Goal: Task Accomplishment & Management: Manage account settings

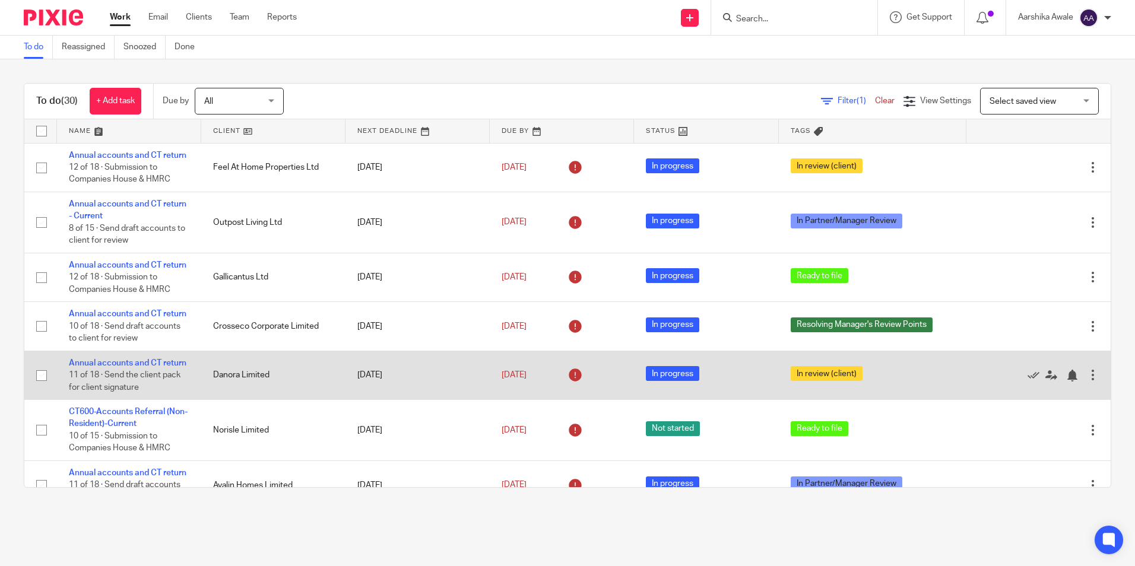
scroll to position [119, 0]
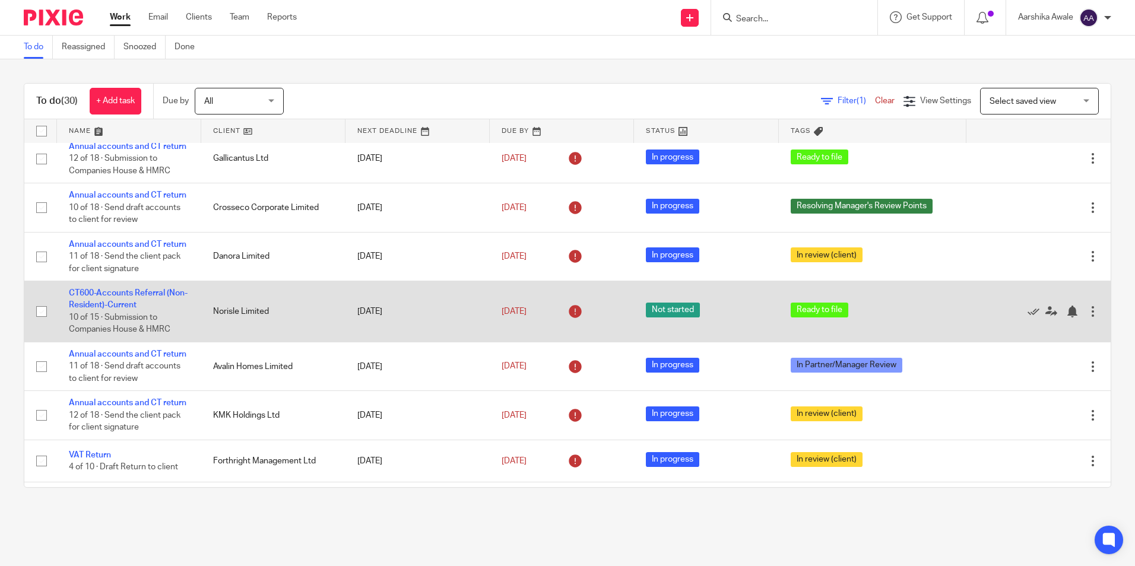
click at [106, 343] on td "CT600-Accounts Referral (Non-Resident)-Current 10 of 15 · Submission to Compani…" at bounding box center [129, 311] width 144 height 61
click at [105, 309] on link "CT600-Accounts Referral (Non-Resident)-Current" at bounding box center [128, 299] width 119 height 20
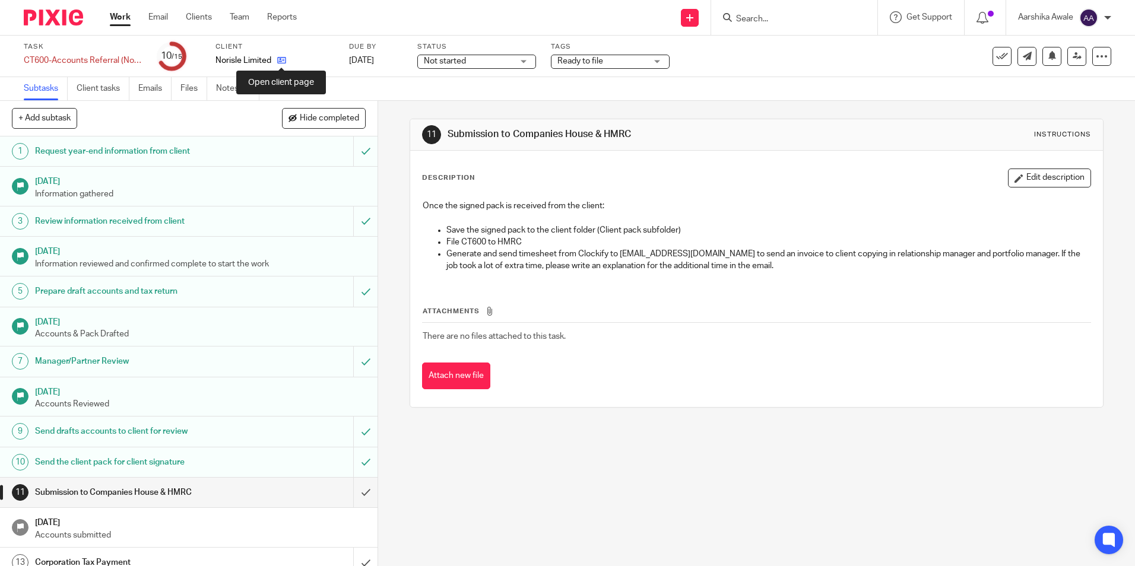
click at [283, 63] on icon at bounding box center [281, 60] width 9 height 9
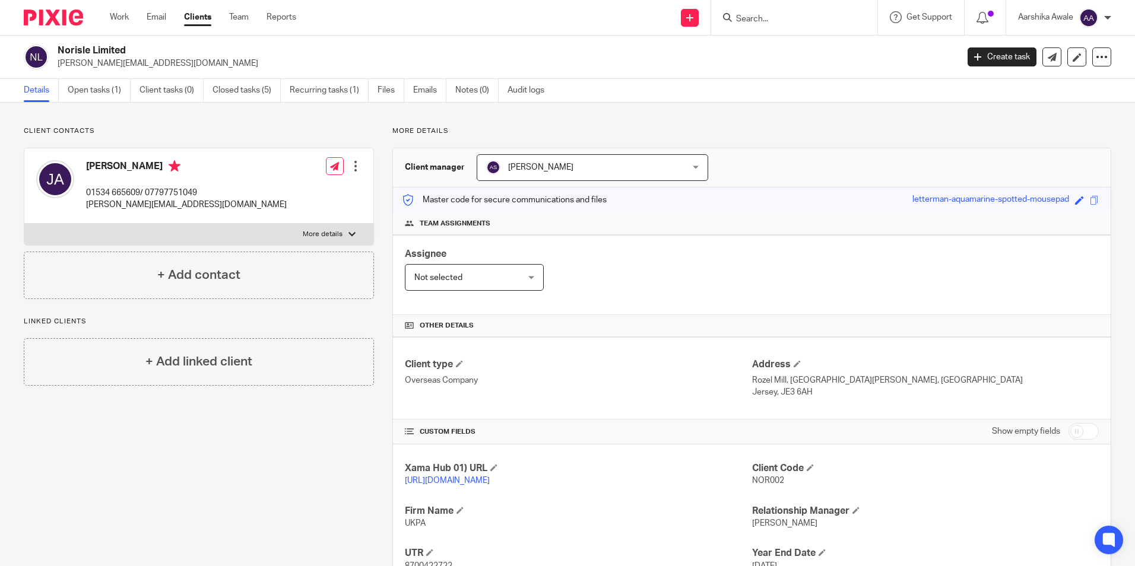
scroll to position [145, 0]
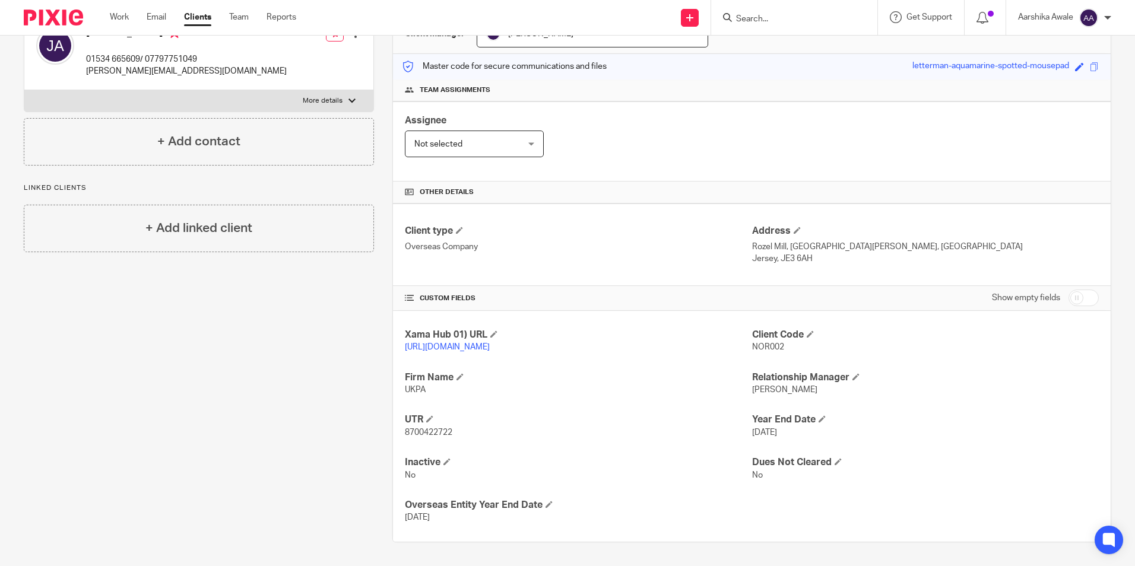
click at [449, 412] on div "Xama Hub 01) URL https://platform.xamatech.com/portal/crm/clients/4c1c9740-6bdd…" at bounding box center [752, 426] width 718 height 231
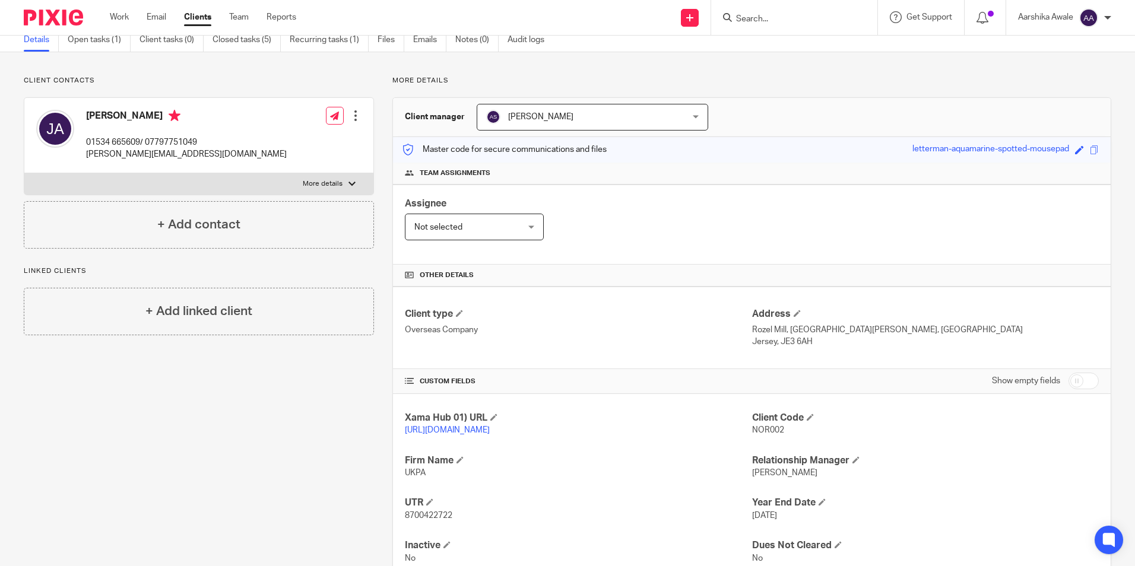
scroll to position [0, 0]
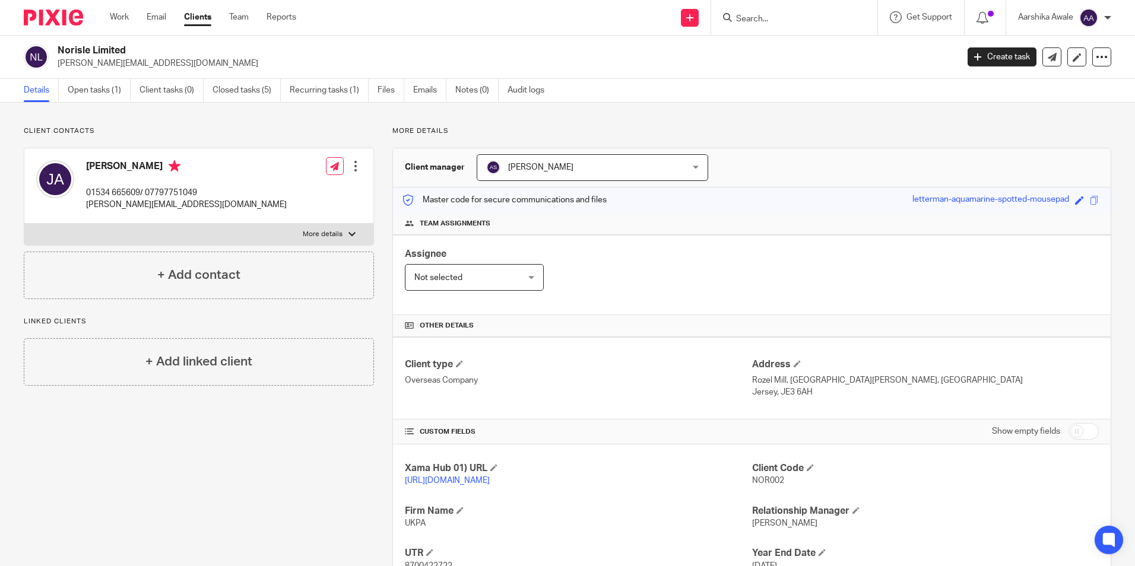
click at [1102, 318] on div "Client manager Alisha Shrestha Alisha Shrestha Aarshika Awale Aayush Niraula Aa…" at bounding box center [751, 412] width 719 height 528
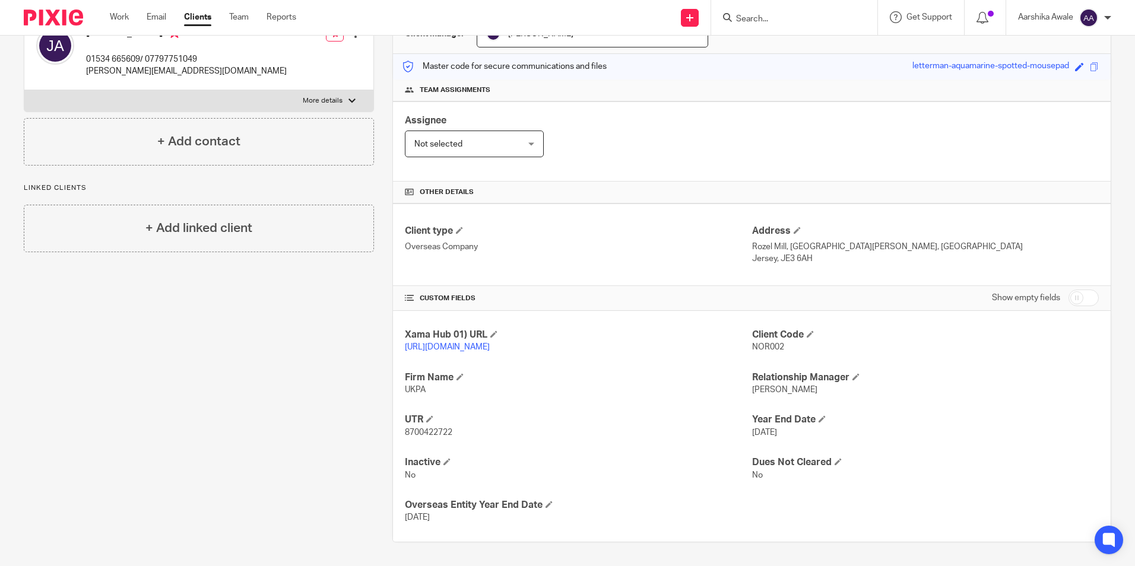
scroll to position [145, 0]
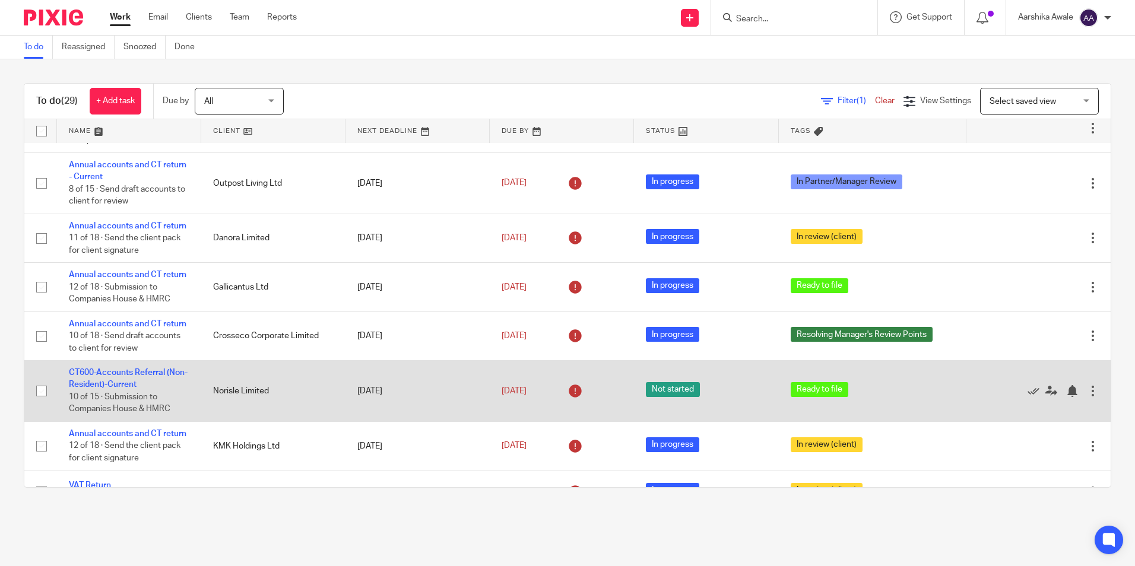
scroll to position [59, 0]
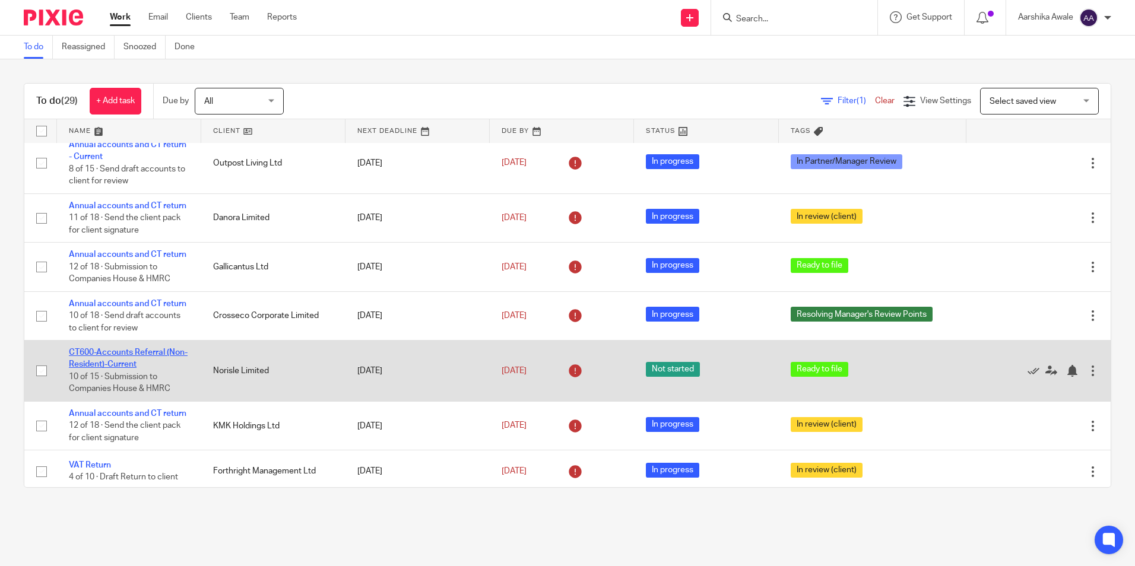
click at [87, 369] on link "CT600-Accounts Referral (Non-Resident)-Current" at bounding box center [128, 359] width 119 height 20
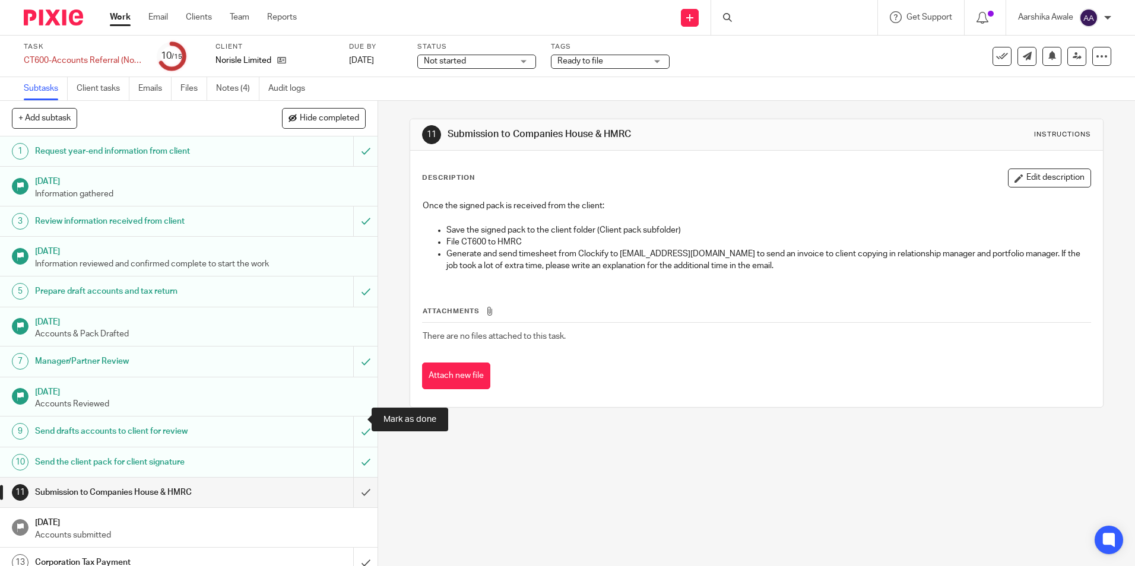
click at [350, 478] on input "submit" at bounding box center [189, 493] width 378 height 30
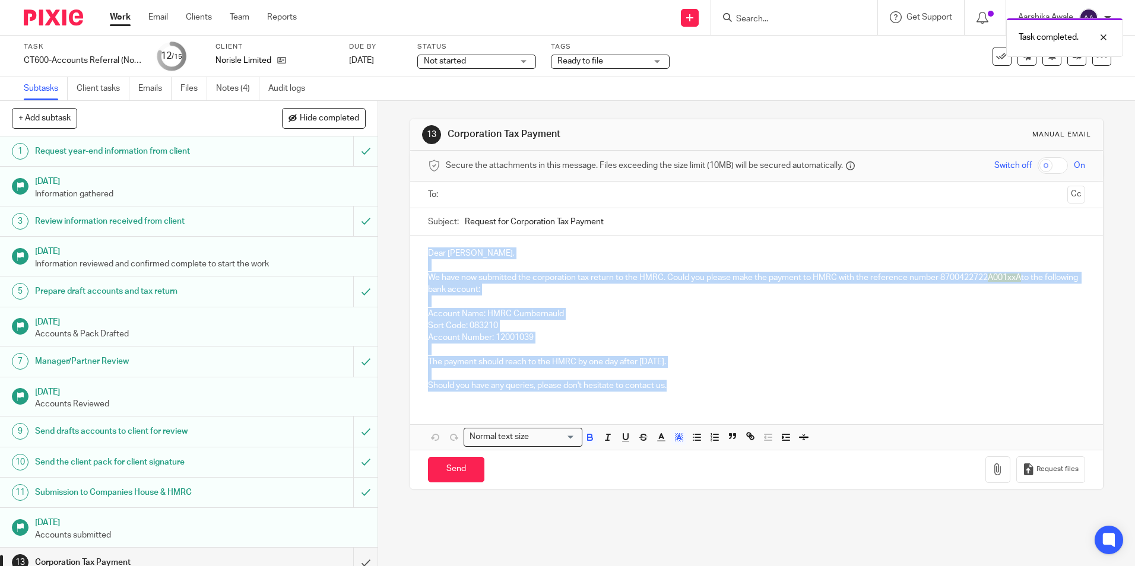
drag, startPoint x: 686, startPoint y: 400, endPoint x: 417, endPoint y: 246, distance: 309.3
click at [417, 246] on div "Dear John, We have now submitted the corporation tax return to the HMRC. Could …" at bounding box center [756, 318] width 692 height 165
copy div "Dear John, We have now submitted the corporation tax return to the HMRC. Could …"
drag, startPoint x: 280, startPoint y: 56, endPoint x: 264, endPoint y: 36, distance: 26.2
click at [280, 56] on icon at bounding box center [281, 60] width 9 height 9
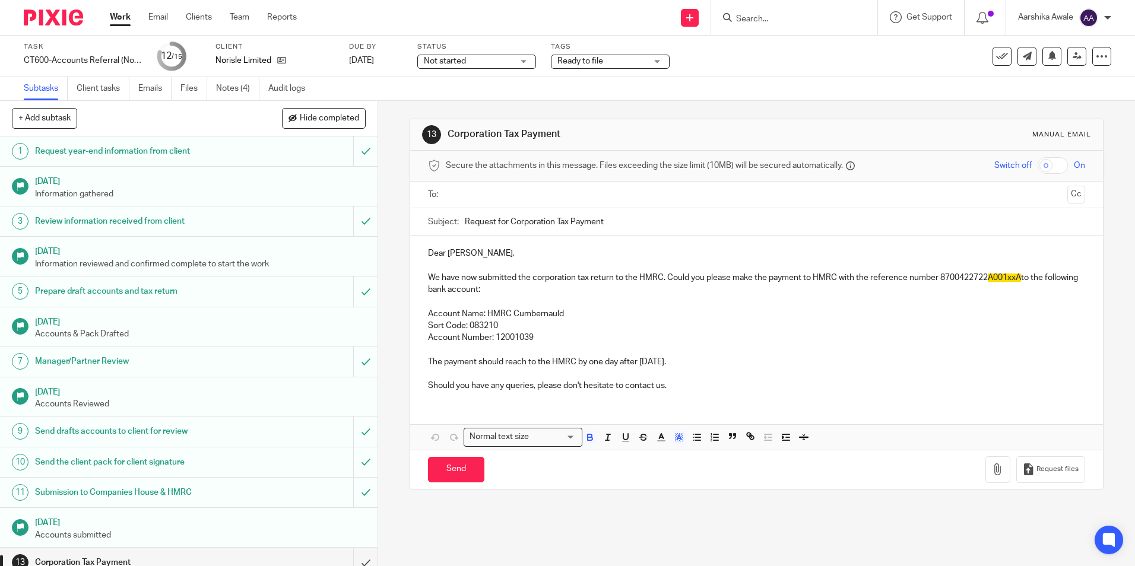
drag, startPoint x: 615, startPoint y: 221, endPoint x: 448, endPoint y: 208, distance: 167.9
click at [448, 208] on div "Subject: Request for Corporation Tax Payment" at bounding box center [756, 221] width 657 height 27
click at [403, 63] on link "[DATE]" at bounding box center [375, 61] width 53 height 12
click at [404, 286] on div "13 Corporation Tax Payment Manual email Secure the attachments in this message.…" at bounding box center [756, 333] width 757 height 465
click at [1015, 276] on span "A001xxA" at bounding box center [1004, 278] width 33 height 8
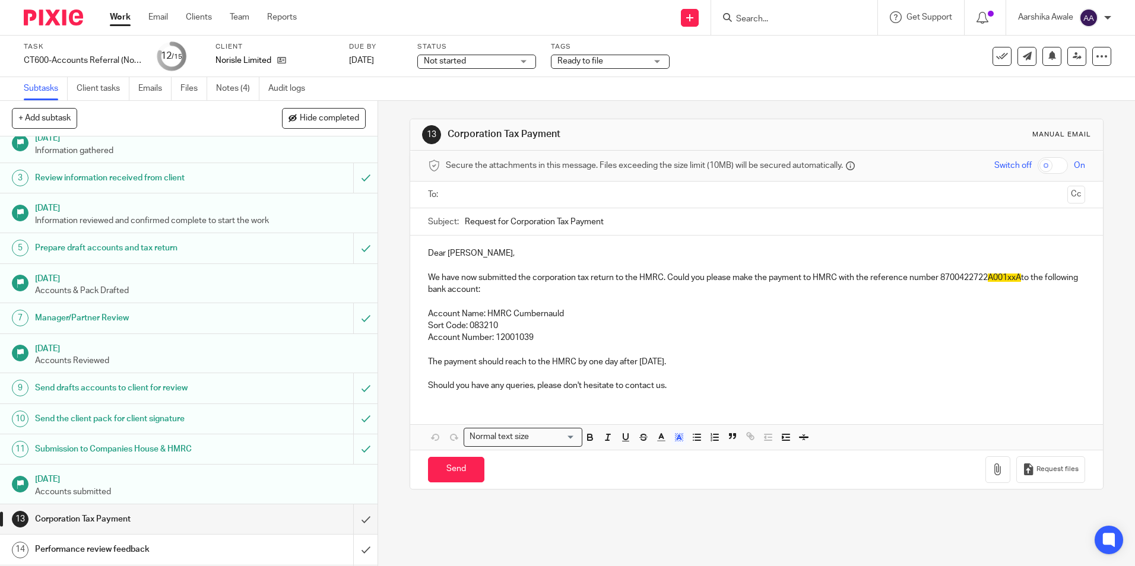
scroll to position [73, 0]
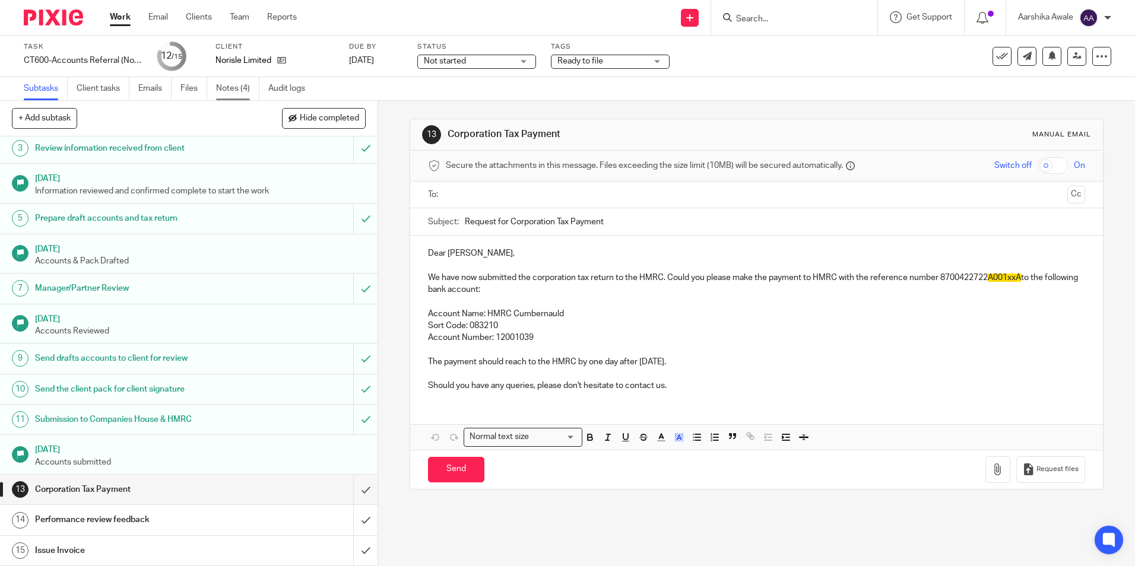
click at [240, 91] on link "Notes (4)" at bounding box center [237, 88] width 43 height 23
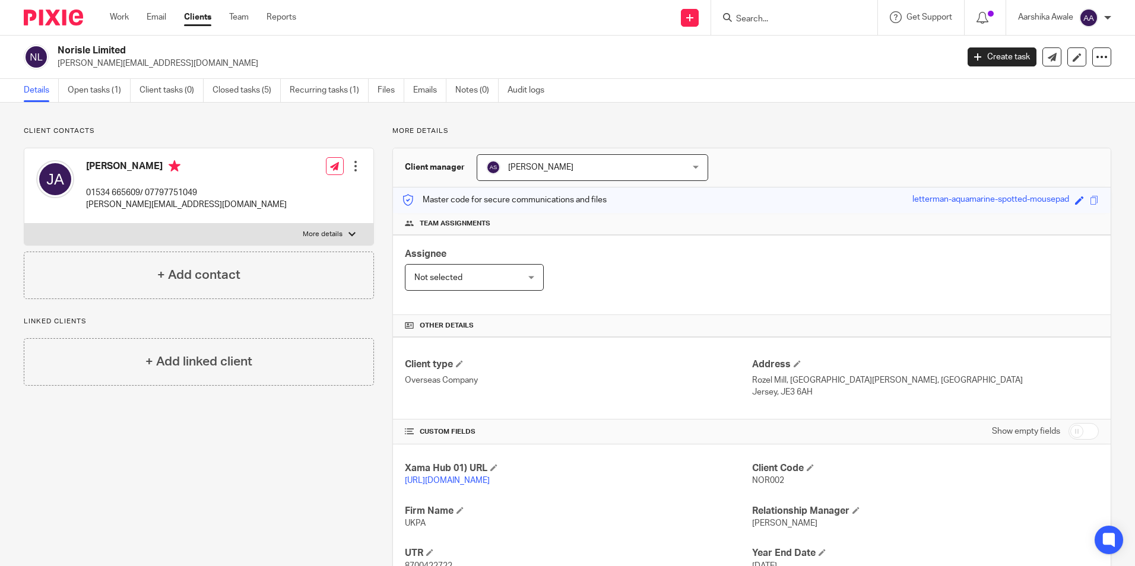
click at [66, 17] on img at bounding box center [53, 17] width 59 height 16
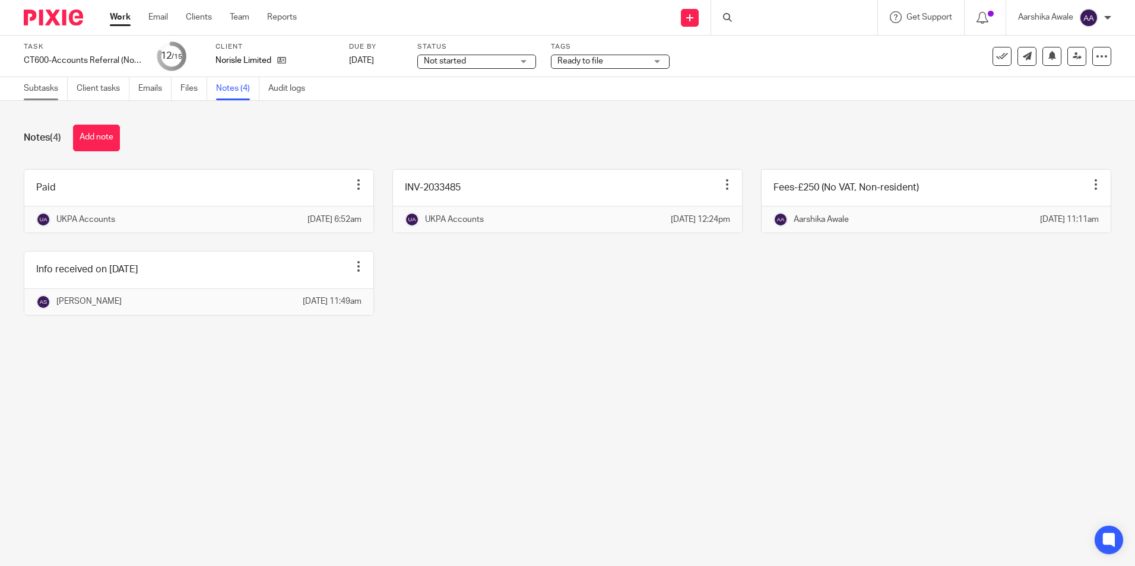
click at [30, 91] on link "Subtasks" at bounding box center [46, 88] width 44 height 23
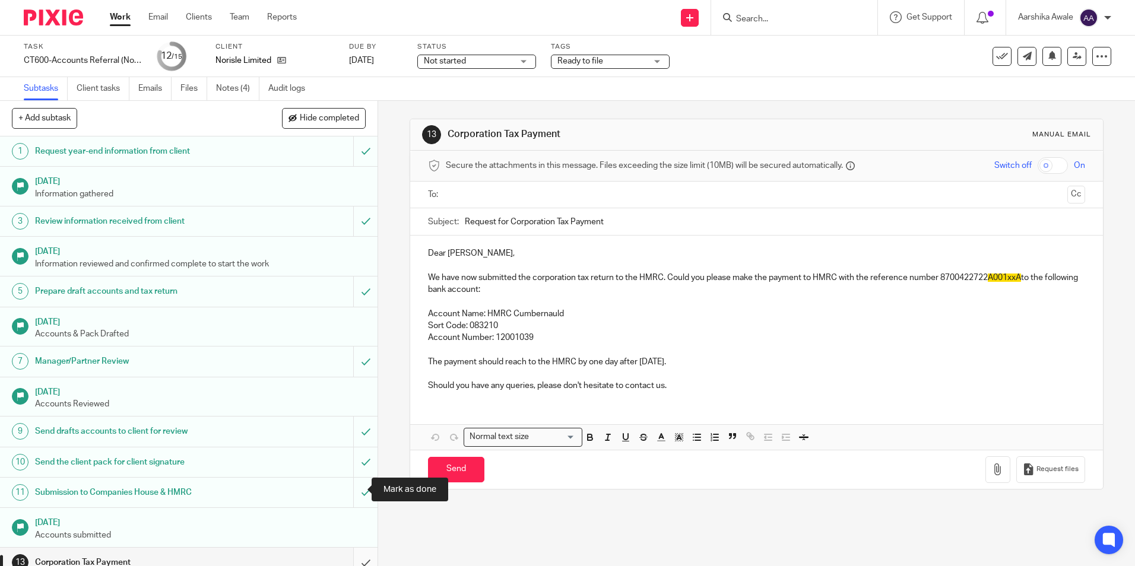
scroll to position [73, 0]
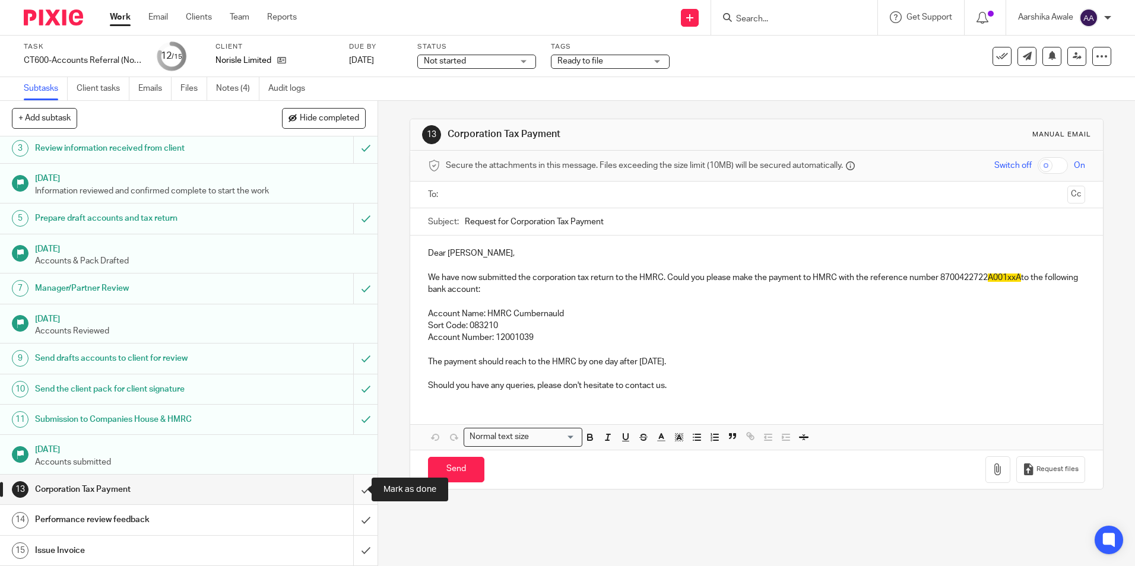
click at [357, 495] on input "submit" at bounding box center [189, 490] width 378 height 30
click at [358, 515] on input "submit" at bounding box center [189, 520] width 378 height 30
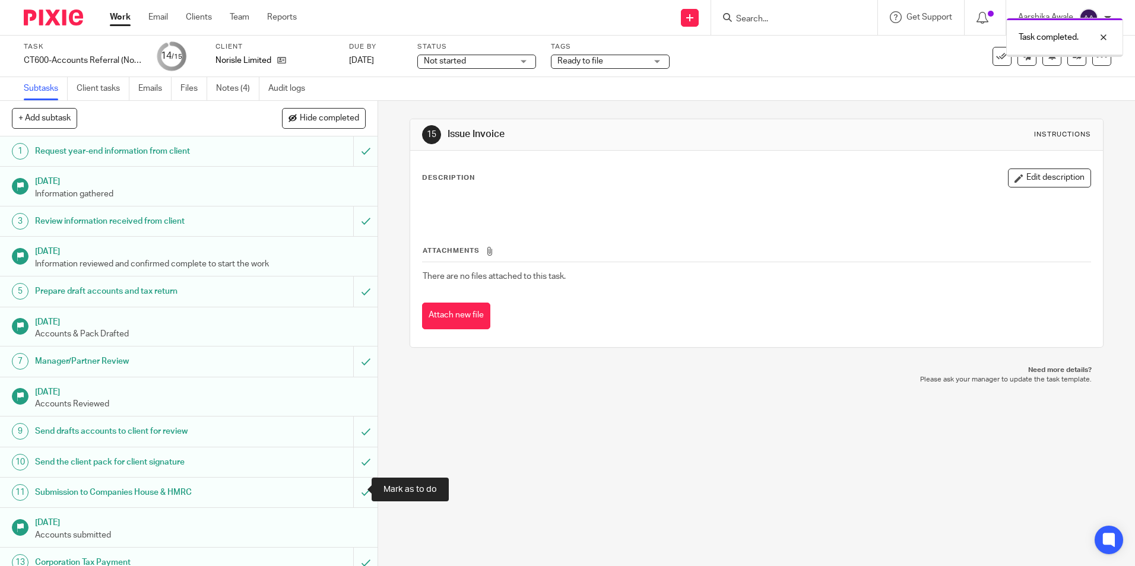
scroll to position [73, 0]
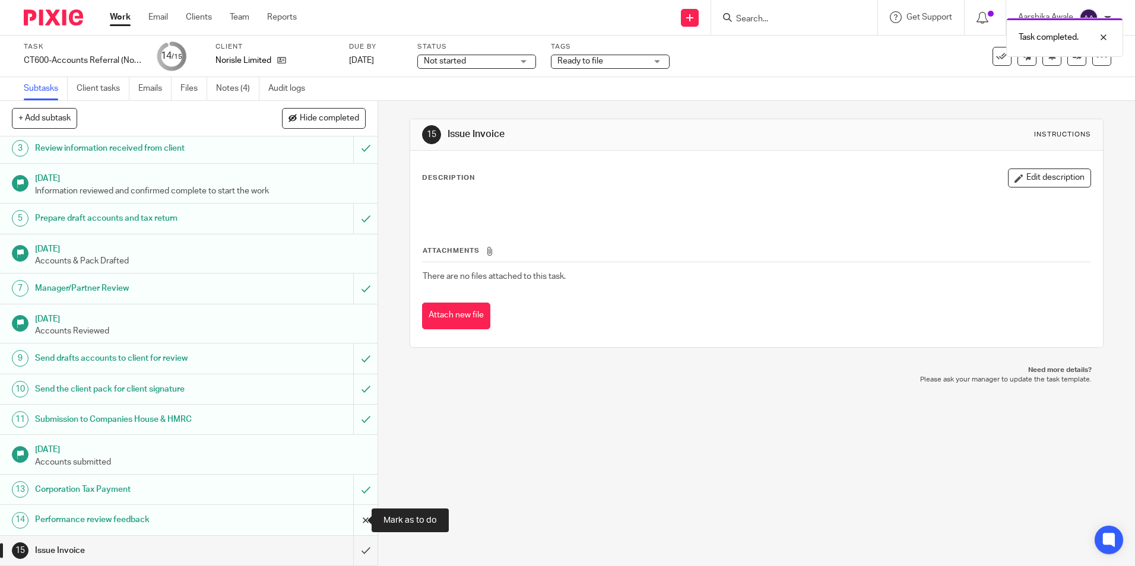
click at [351, 524] on input "submit" at bounding box center [189, 520] width 378 height 30
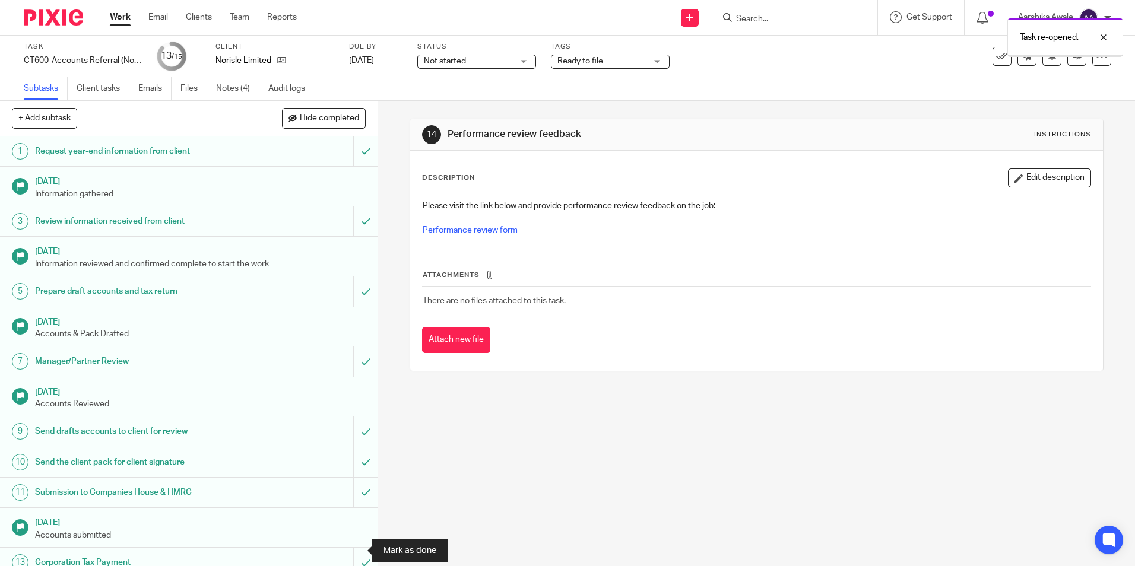
scroll to position [73, 0]
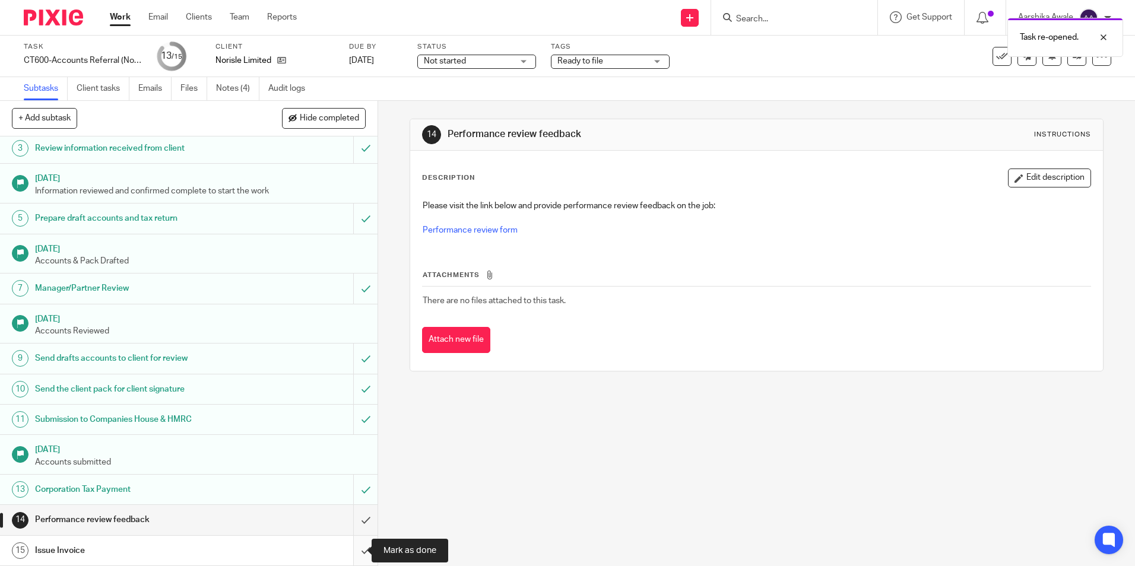
click at [346, 548] on input "submit" at bounding box center [189, 551] width 378 height 30
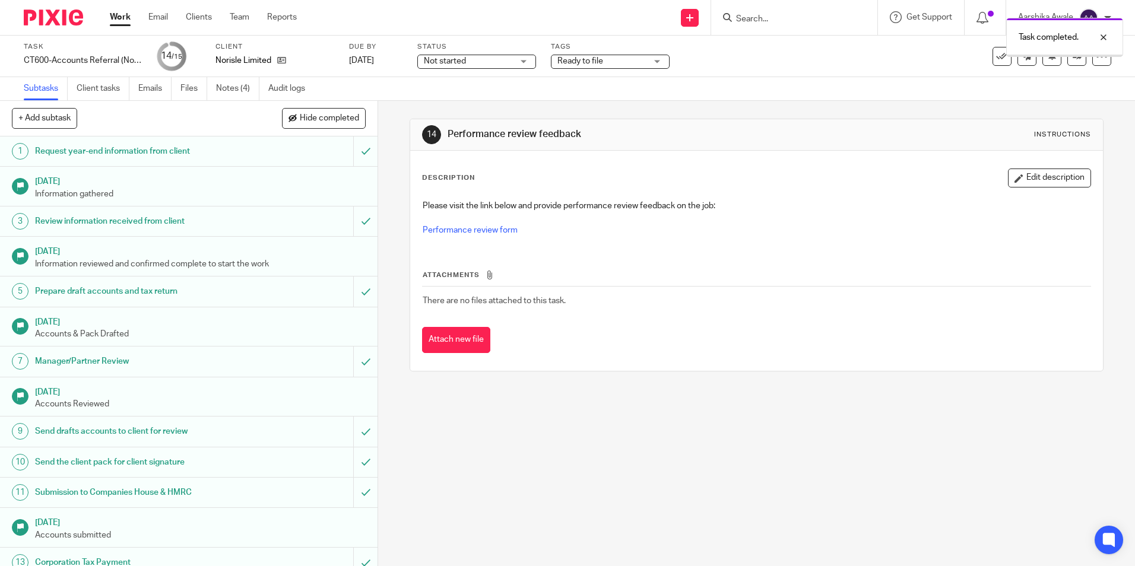
scroll to position [73, 0]
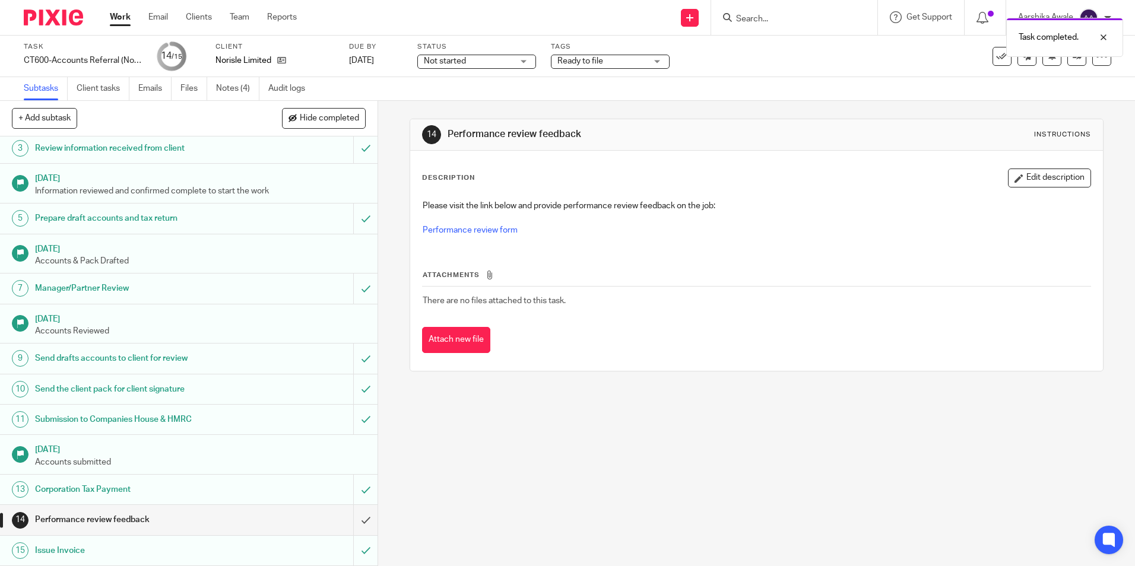
click at [378, 465] on div "14 Performance review feedback Instructions Description Edit description Please…" at bounding box center [756, 333] width 757 height 465
click at [578, 62] on span "Ready to file" at bounding box center [580, 61] width 46 height 8
click at [581, 239] on div "Please visit the link below and provide performance review feedback on the job:…" at bounding box center [756, 219] width 679 height 51
click at [603, 61] on span "Ready to file" at bounding box center [601, 61] width 89 height 12
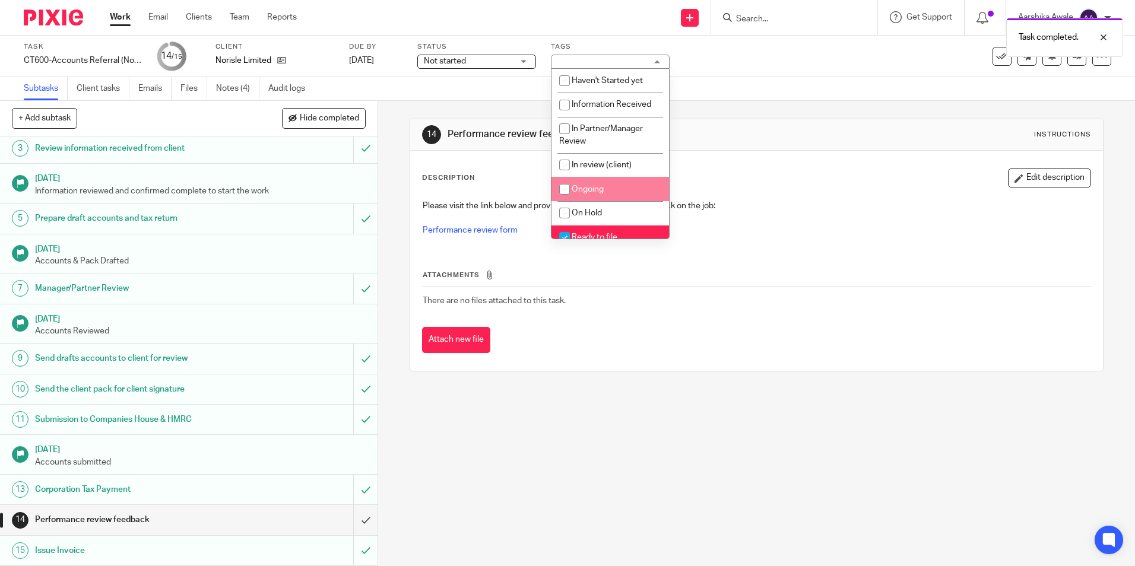
scroll to position [59, 0]
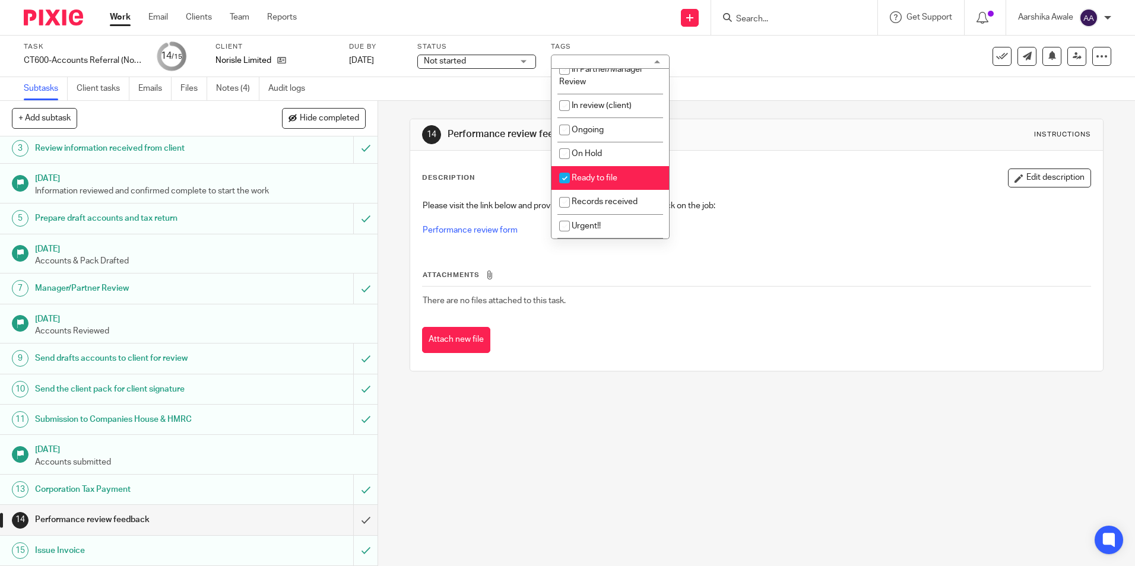
click at [576, 185] on li "Ready to file" at bounding box center [611, 178] width 118 height 24
checkbox input "false"
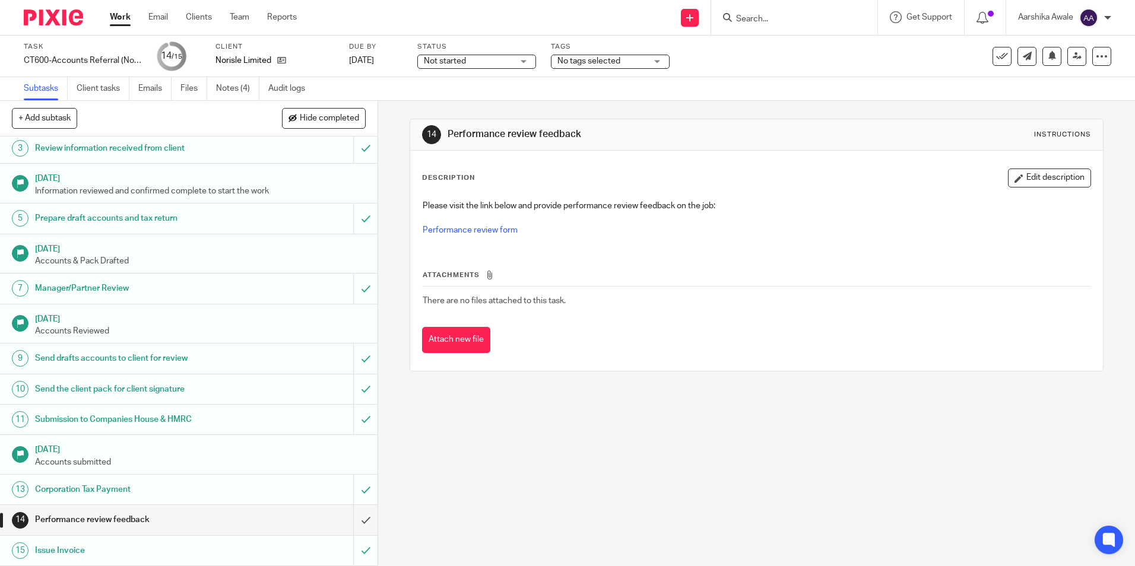
click at [458, 100] on div "Subtasks Client tasks Emails Files Notes (4) Audit logs" at bounding box center [567, 89] width 1135 height 24
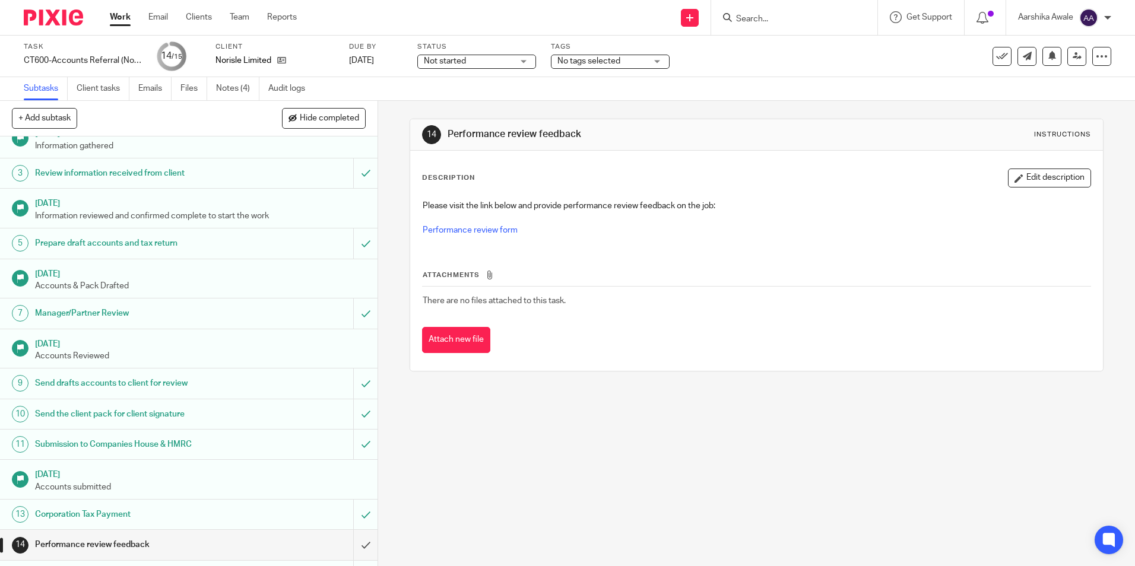
scroll to position [73, 0]
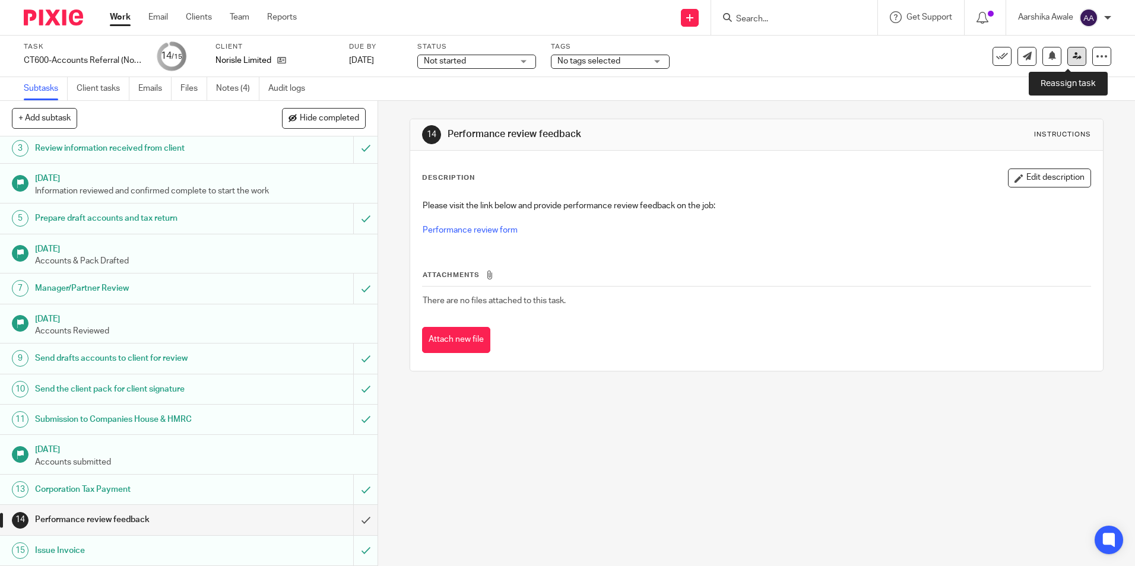
click at [1069, 61] on link at bounding box center [1076, 56] width 19 height 19
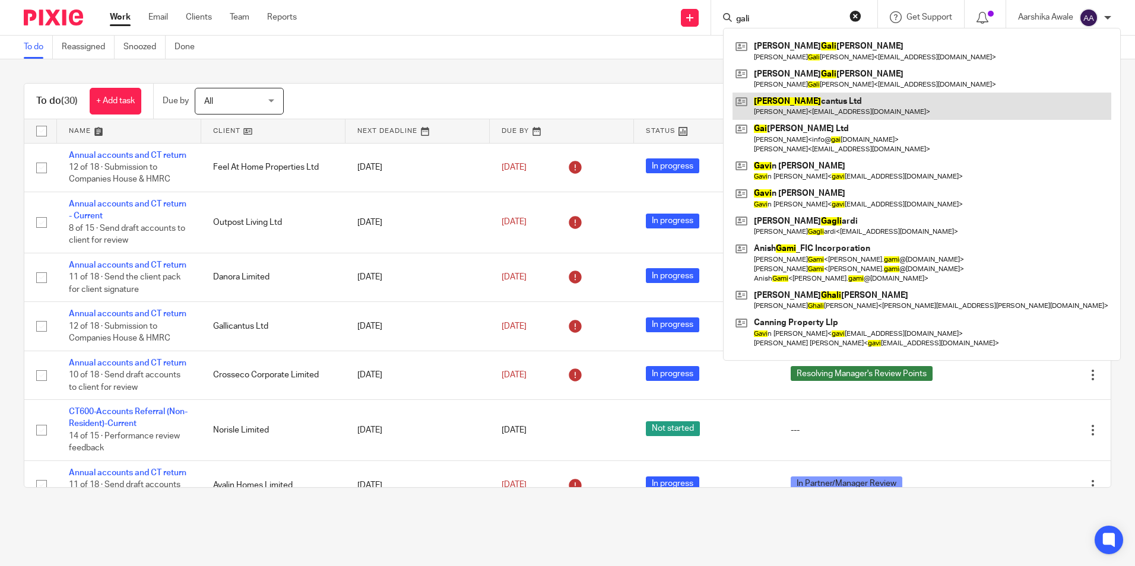
type input "gali"
click at [819, 100] on link at bounding box center [922, 106] width 379 height 27
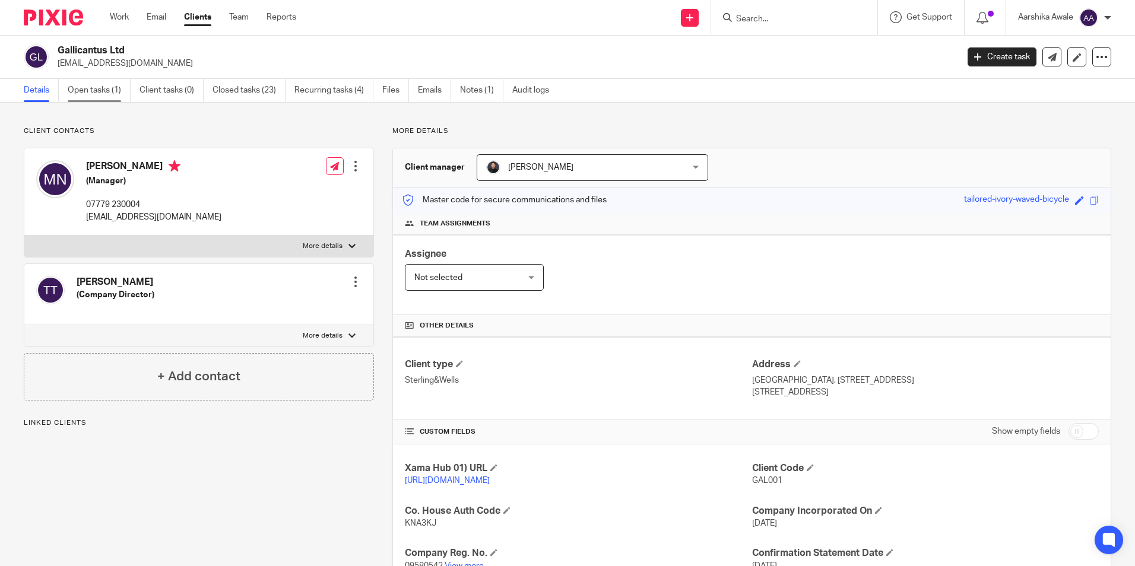
click at [100, 91] on link "Open tasks (1)" at bounding box center [99, 90] width 63 height 23
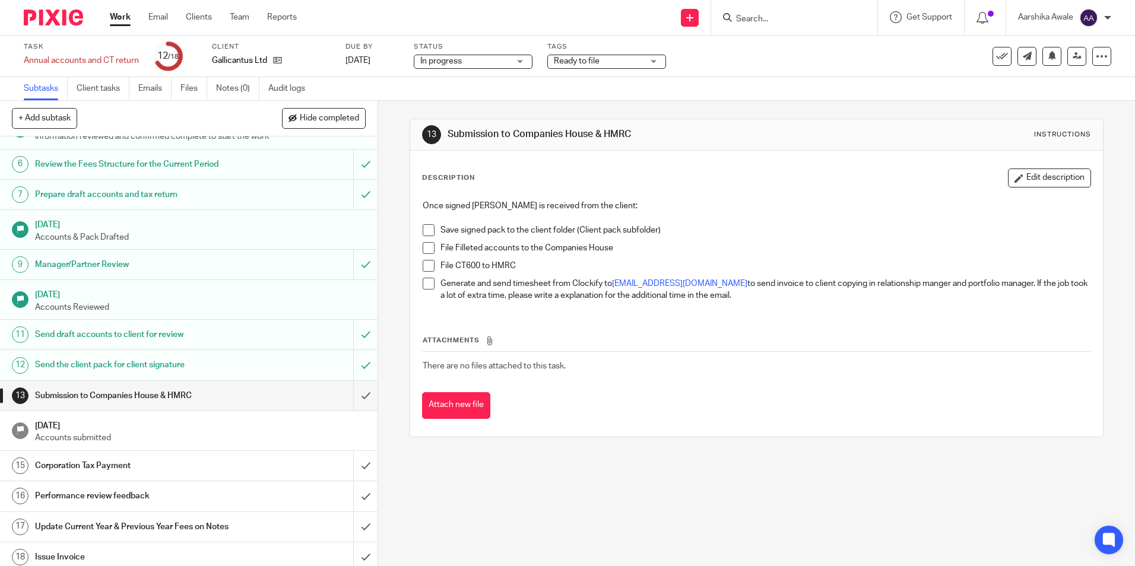
scroll to position [164, 0]
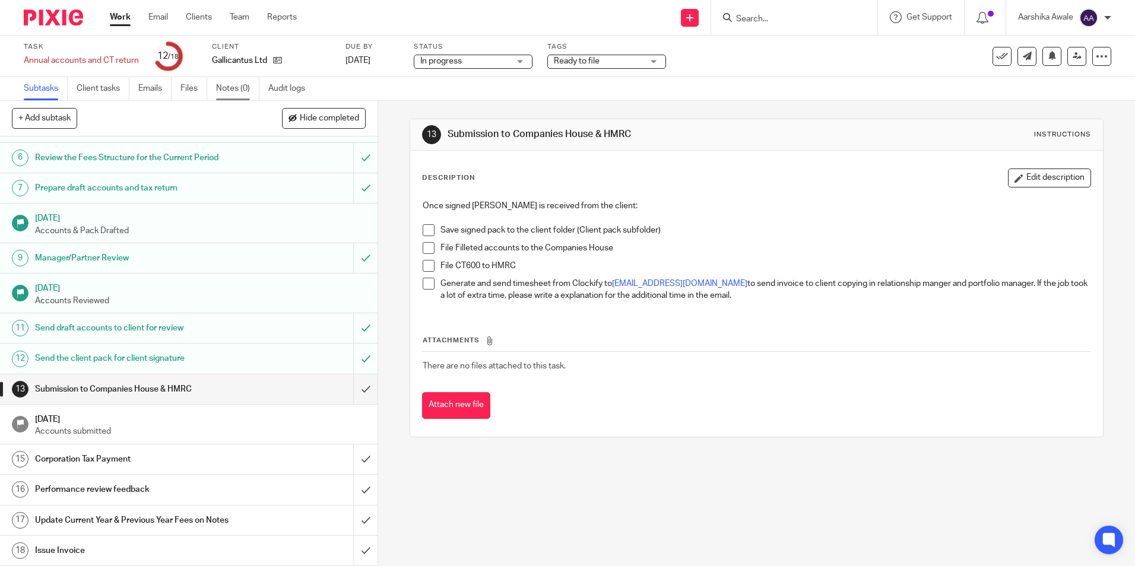
click at [233, 91] on link "Notes (0)" at bounding box center [237, 88] width 43 height 23
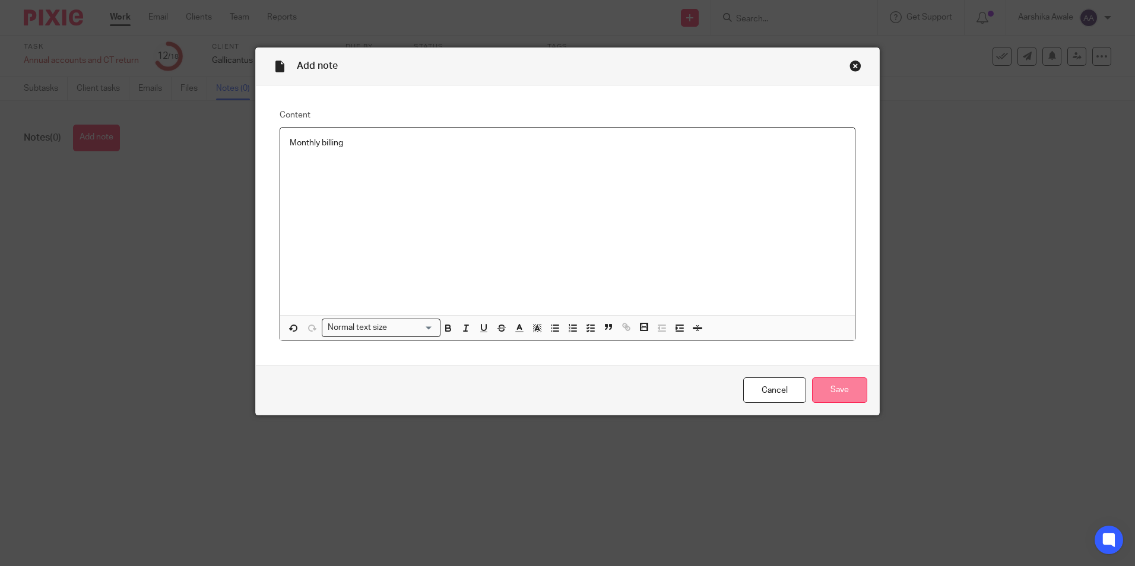
click at [827, 388] on input "Save" at bounding box center [839, 391] width 55 height 26
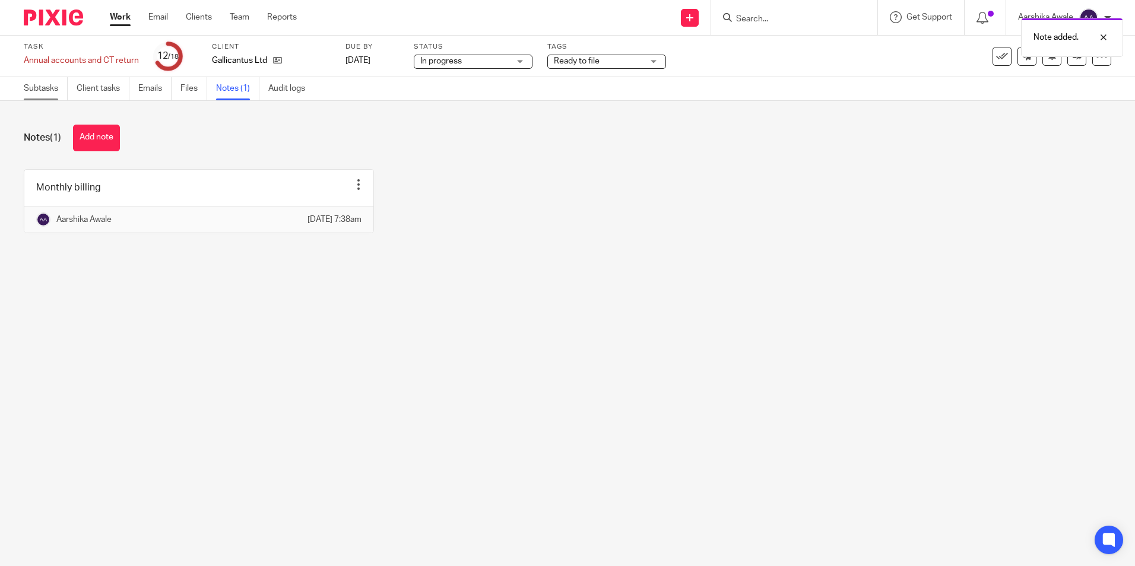
click at [57, 93] on link "Subtasks" at bounding box center [46, 88] width 44 height 23
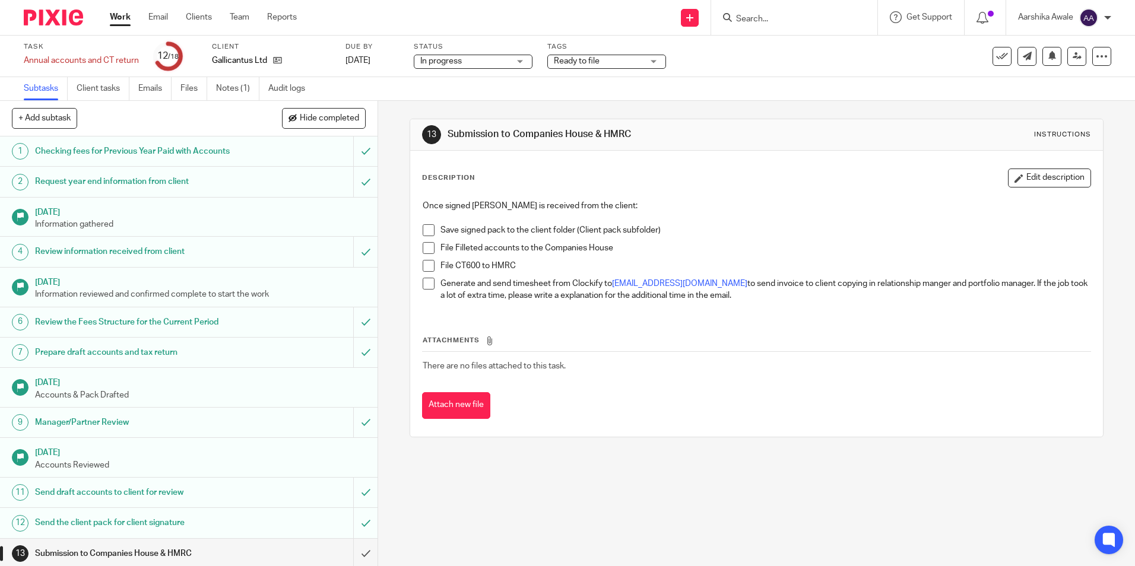
scroll to position [164, 0]
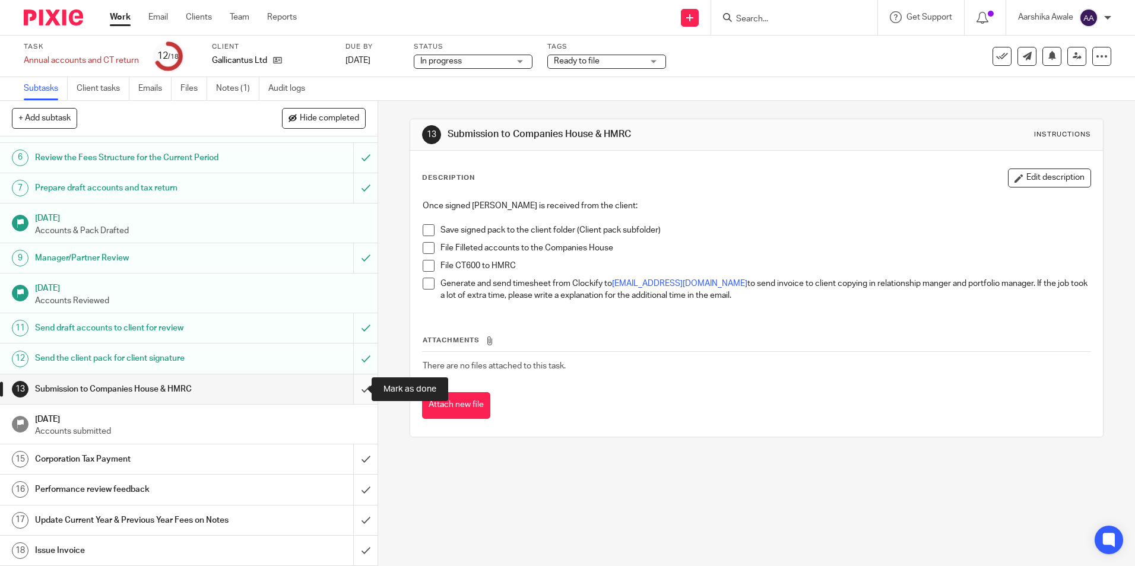
click at [352, 389] on input "submit" at bounding box center [189, 390] width 378 height 30
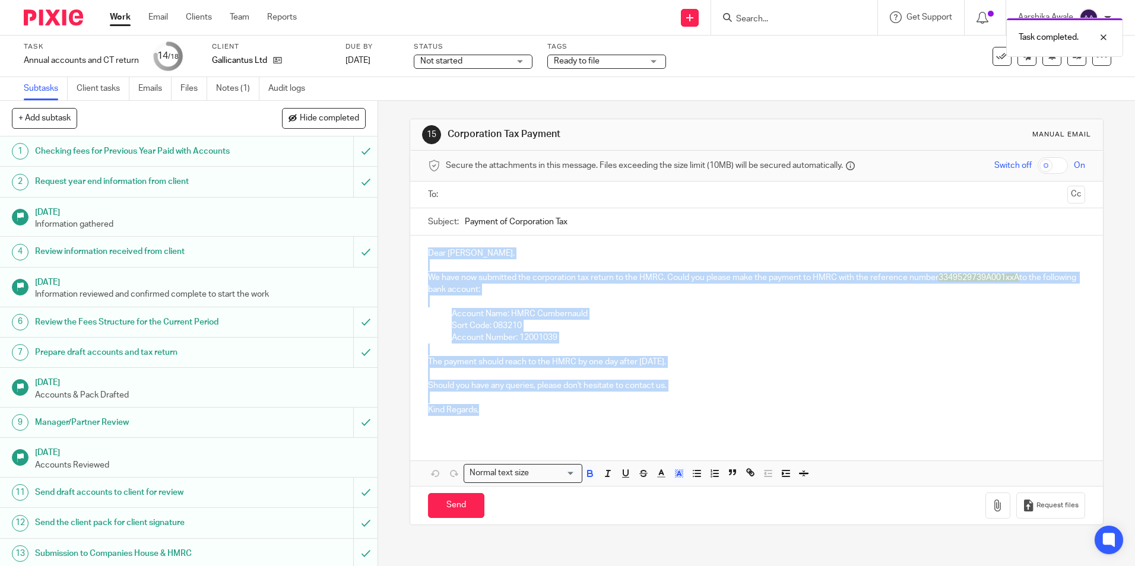
drag, startPoint x: 424, startPoint y: 252, endPoint x: 477, endPoint y: 408, distance: 165.0
click at [477, 408] on div "Dear [PERSON_NAME], We have now submitted the corporation tax return to the HMR…" at bounding box center [756, 336] width 692 height 201
copy div "Dear [PERSON_NAME], We have now submitted the corporation tax return to the HMR…"
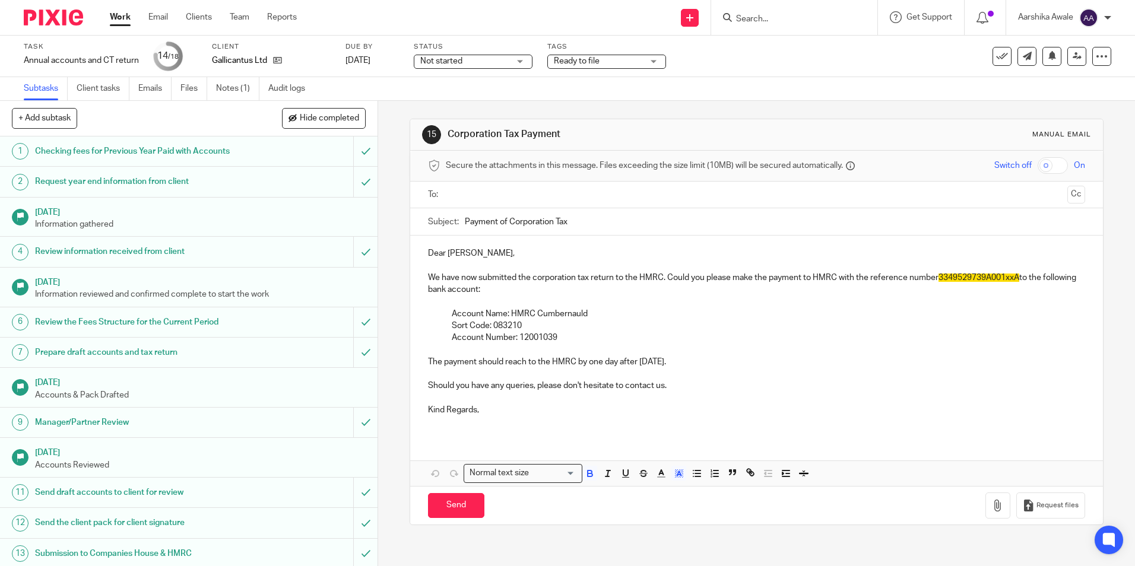
drag, startPoint x: 595, startPoint y: 220, endPoint x: 413, endPoint y: 207, distance: 182.7
click at [413, 207] on form "Secure the attachments in this message. Files exceeding the size limit (10MB) w…" at bounding box center [756, 338] width 692 height 374
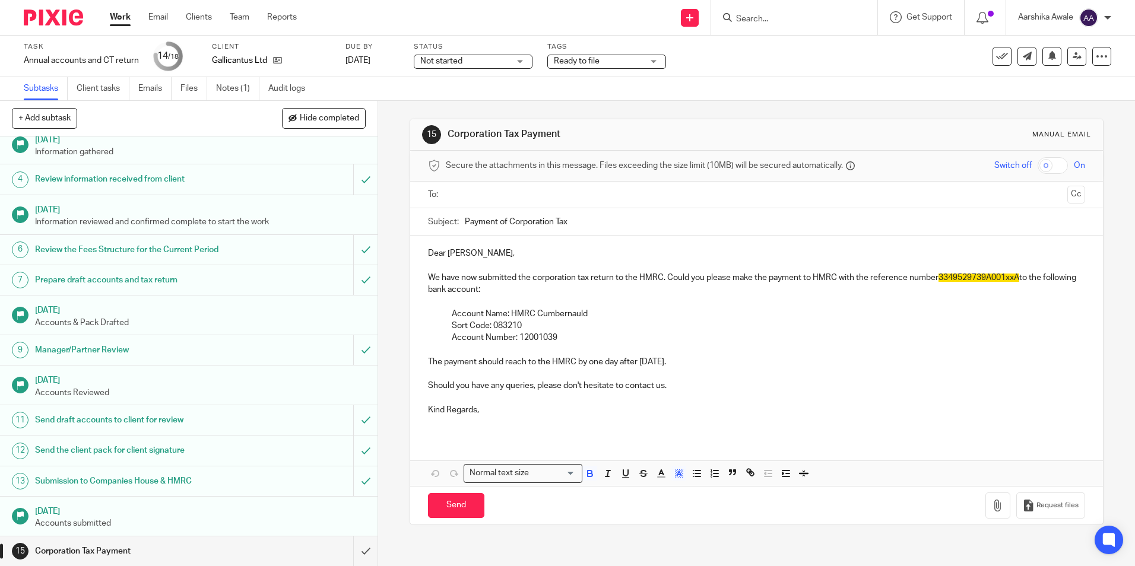
scroll to position [164, 0]
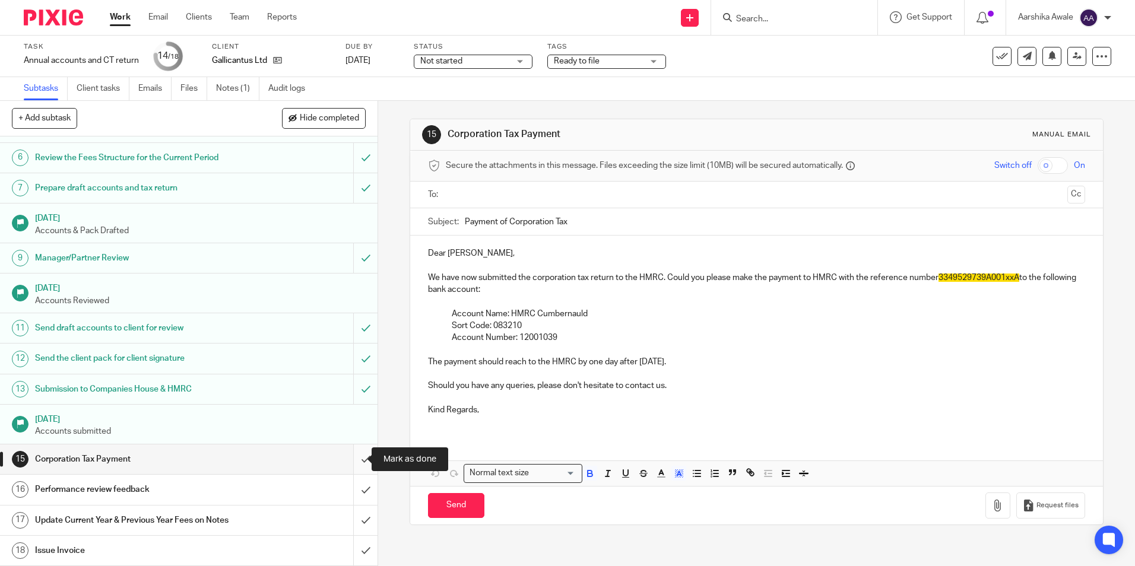
click at [351, 463] on input "submit" at bounding box center [189, 460] width 378 height 30
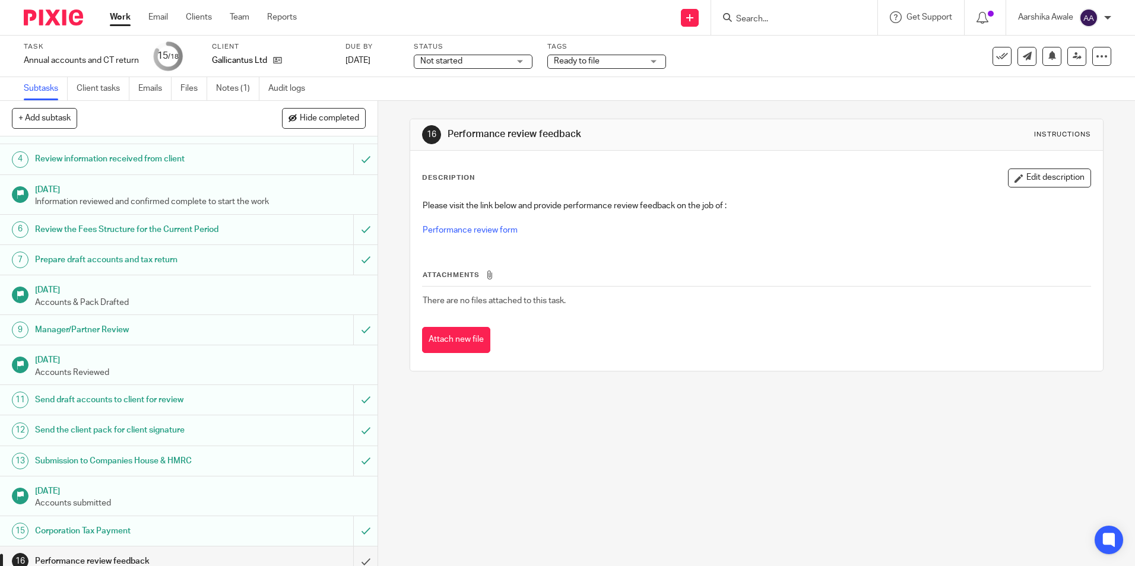
scroll to position [164, 0]
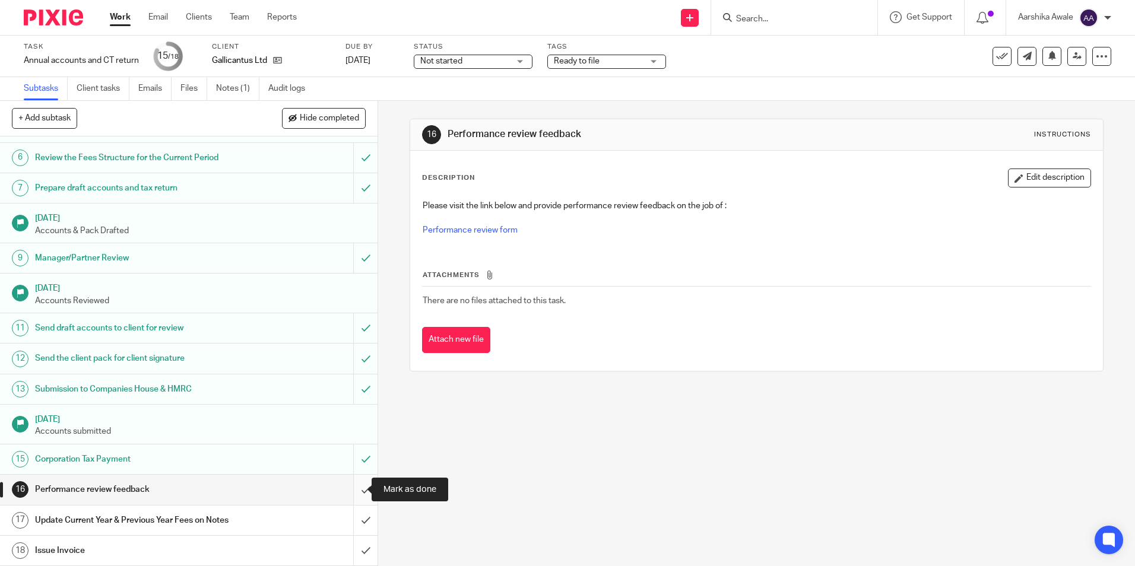
click at [353, 493] on input "submit" at bounding box center [189, 490] width 378 height 30
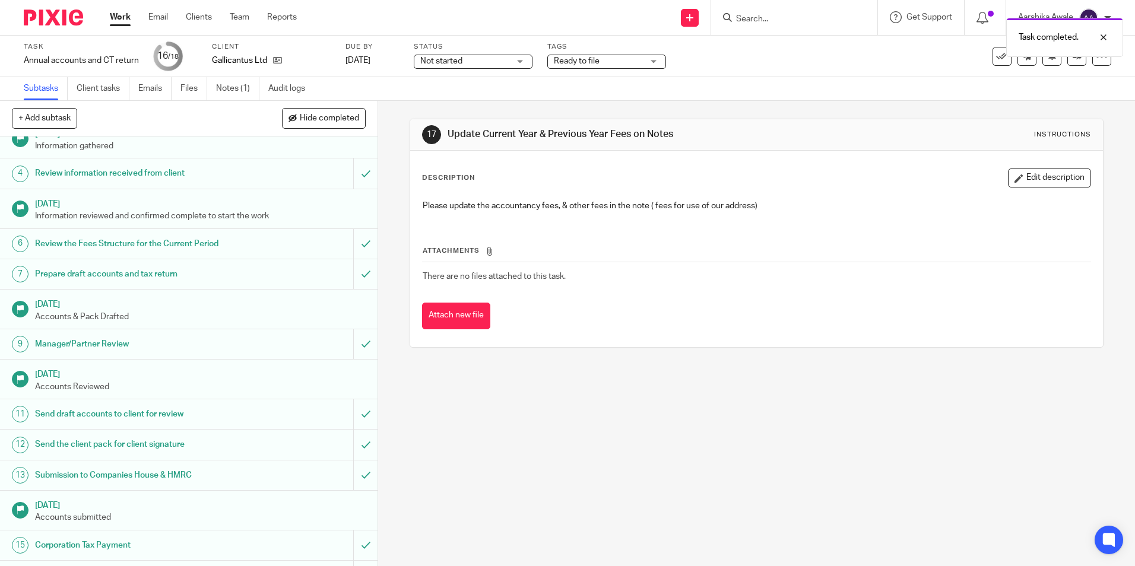
scroll to position [164, 0]
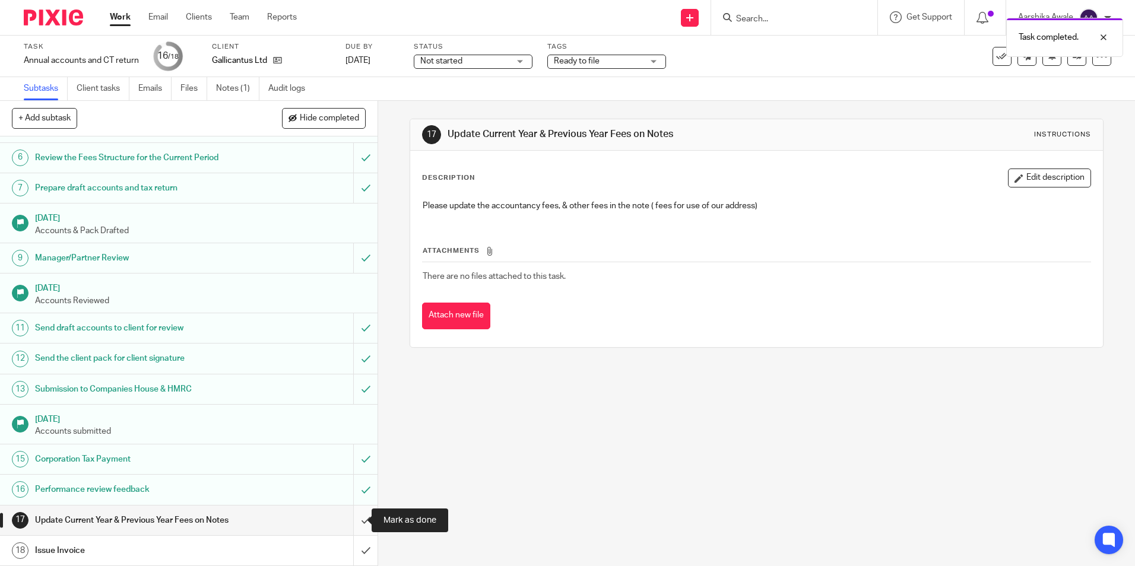
click at [351, 522] on input "submit" at bounding box center [189, 521] width 378 height 30
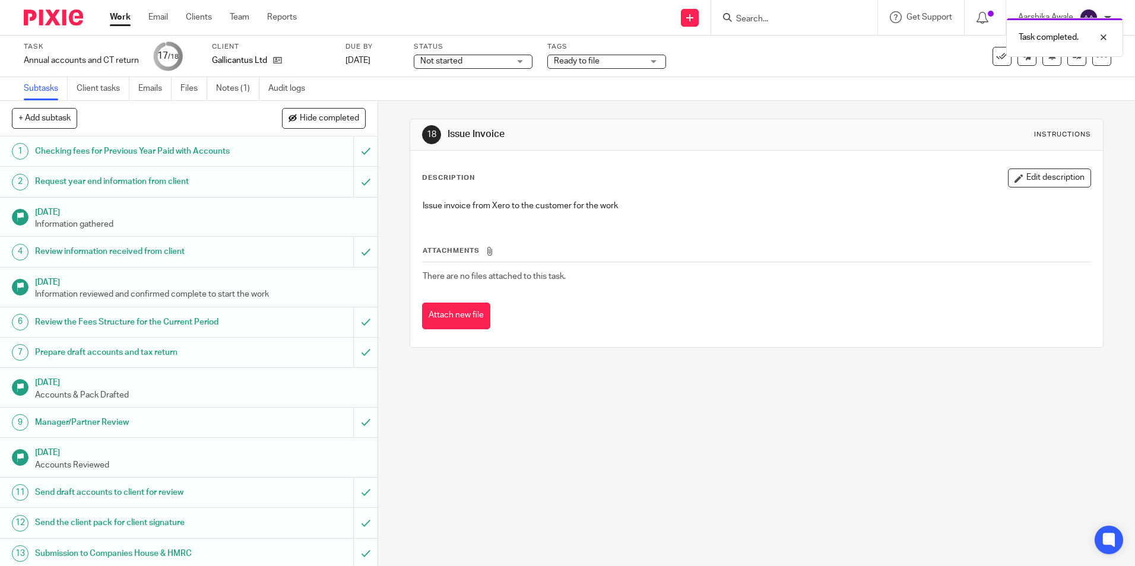
click at [600, 65] on span "Ready to file" at bounding box center [598, 61] width 89 height 12
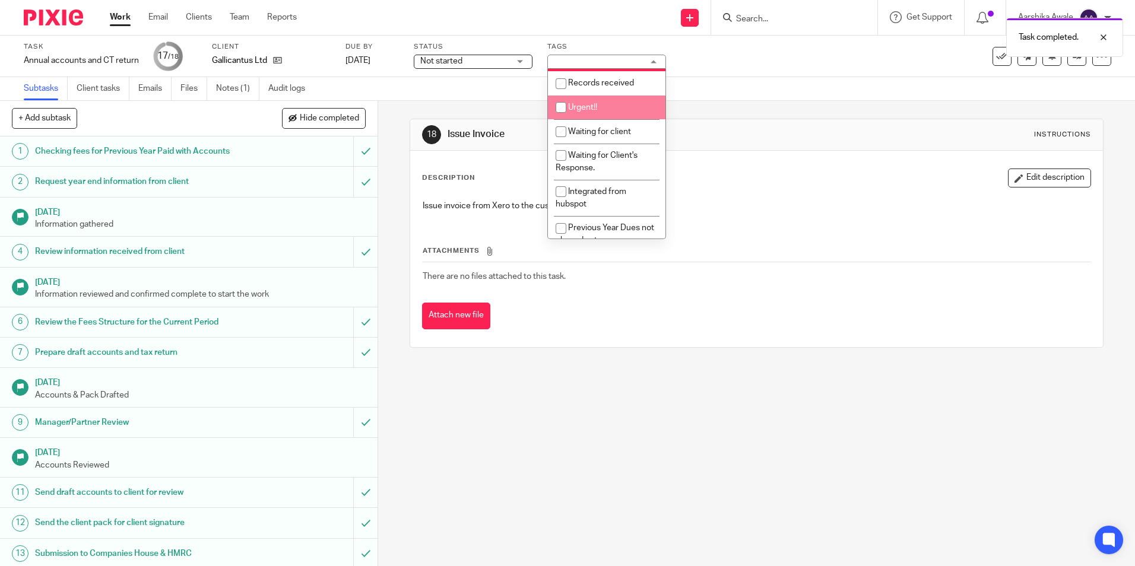
scroll to position [119, 0]
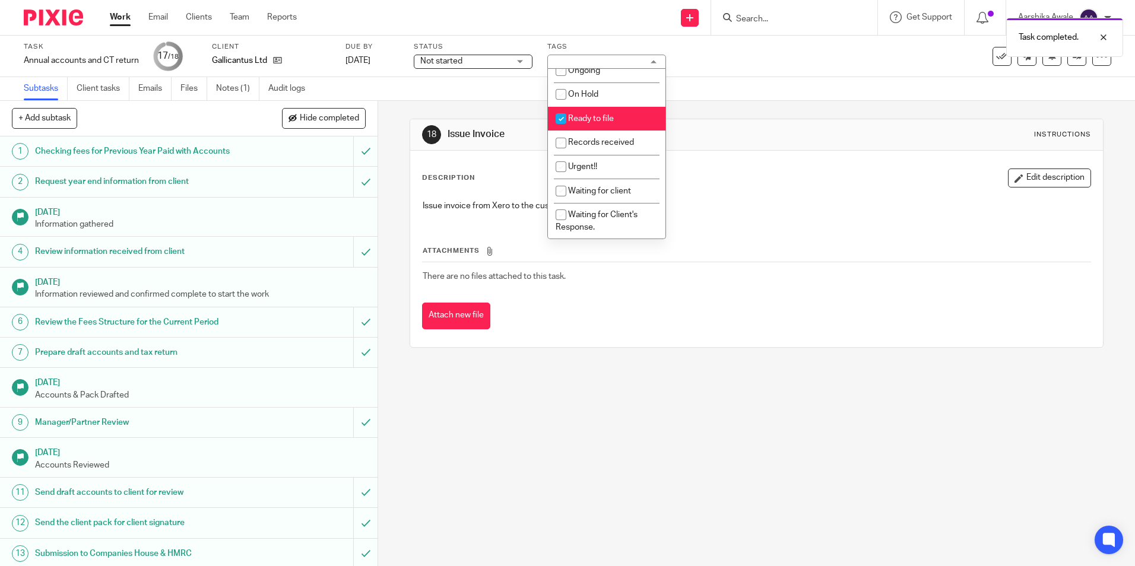
click at [601, 119] on span "Ready to file" at bounding box center [591, 119] width 46 height 8
checkbox input "false"
click at [842, 106] on div "18 Issue Invoice Instructions Description Edit description Issue invoice from X…" at bounding box center [756, 233] width 693 height 265
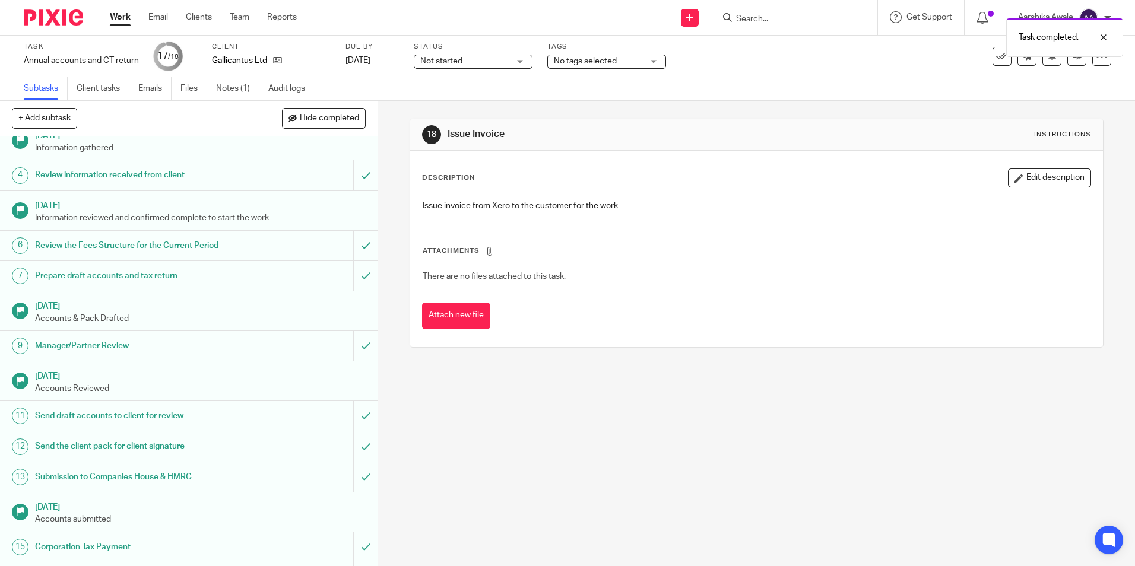
scroll to position [164, 0]
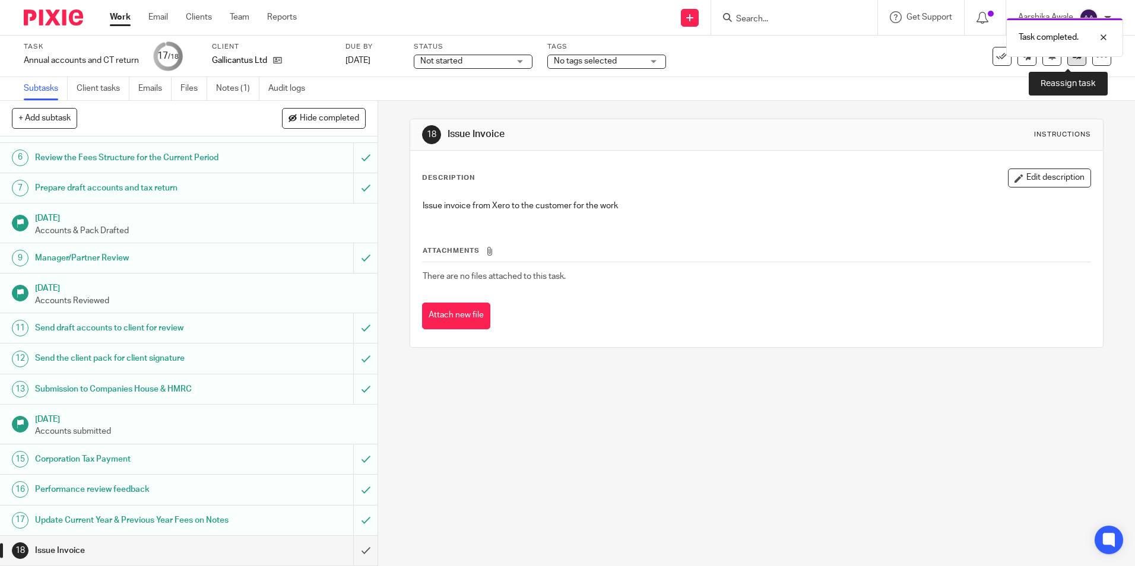
click at [1073, 60] on icon at bounding box center [1077, 56] width 9 height 9
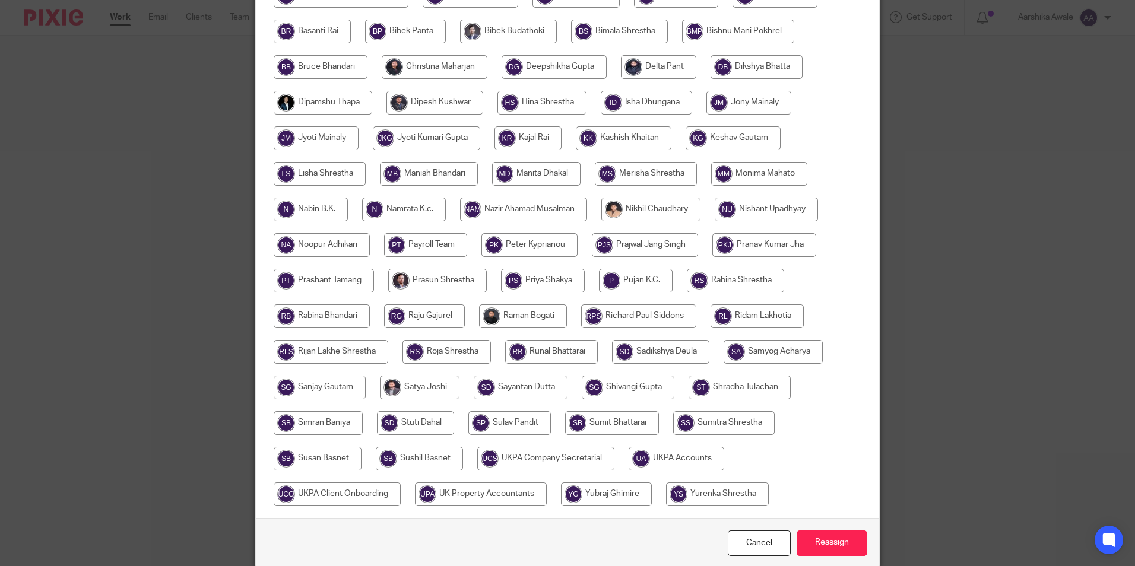
scroll to position [353, 0]
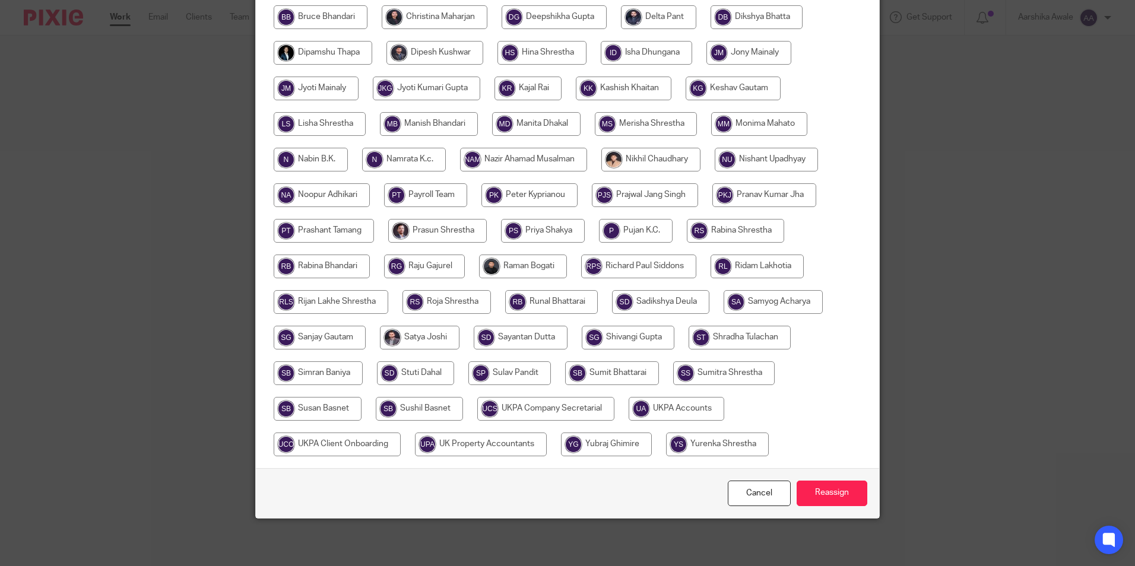
click at [660, 411] on input "radio" at bounding box center [677, 409] width 96 height 24
radio input "true"
click at [858, 496] on input "Reassign" at bounding box center [832, 494] width 71 height 26
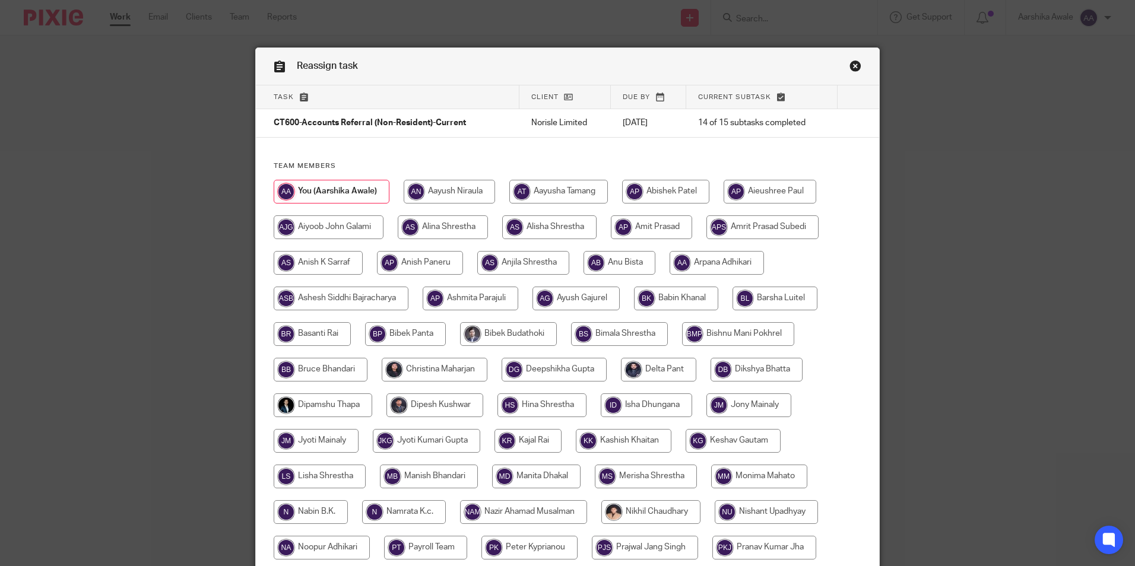
scroll to position [353, 0]
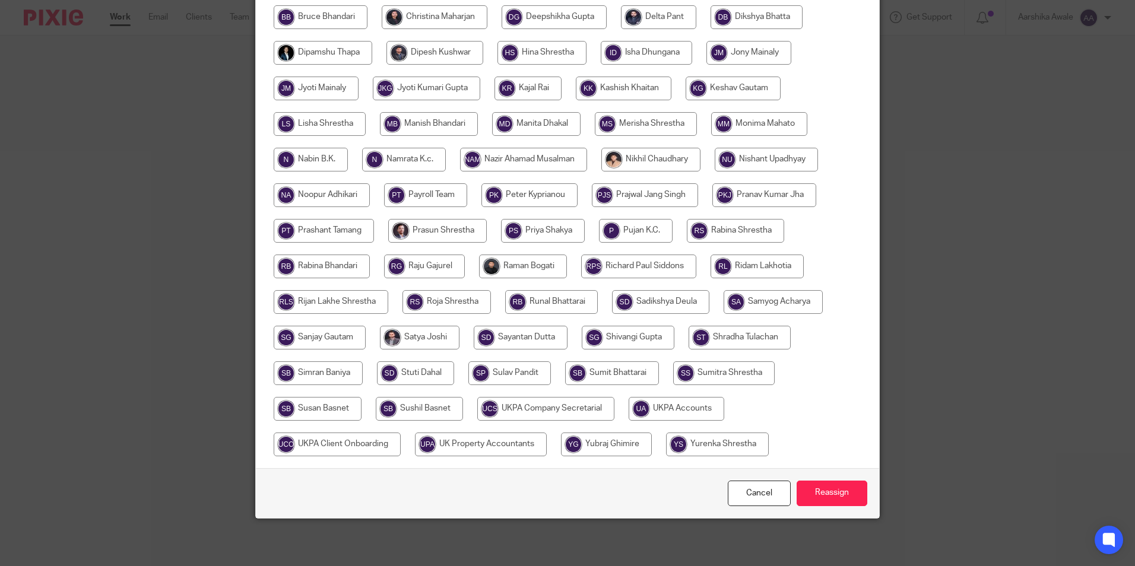
click at [675, 412] on input "radio" at bounding box center [677, 409] width 96 height 24
radio input "true"
click at [844, 489] on input "Reassign" at bounding box center [832, 494] width 71 height 26
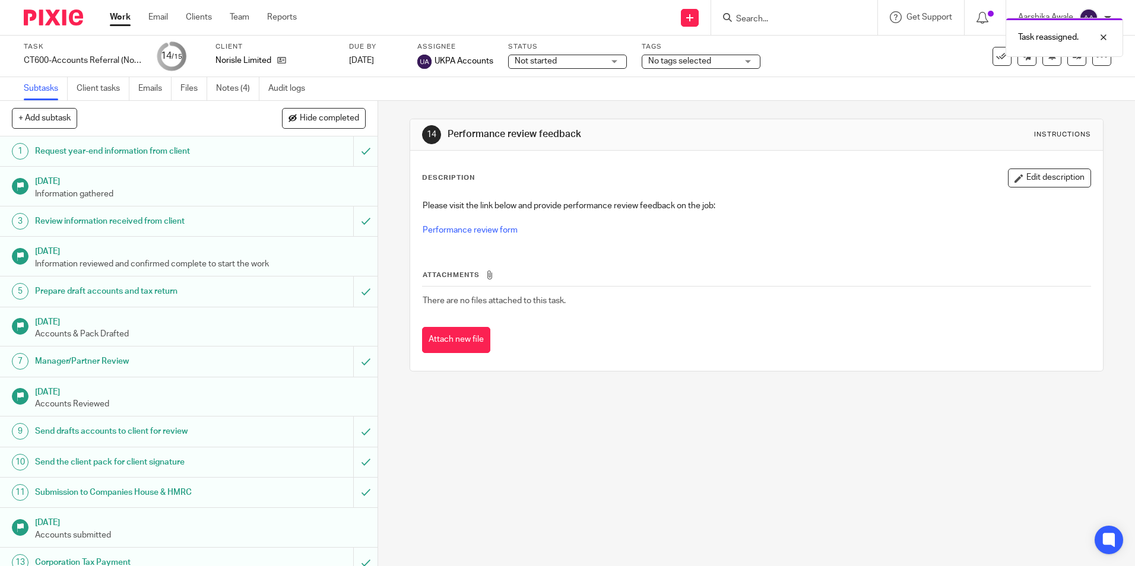
click at [56, 12] on img at bounding box center [53, 17] width 59 height 16
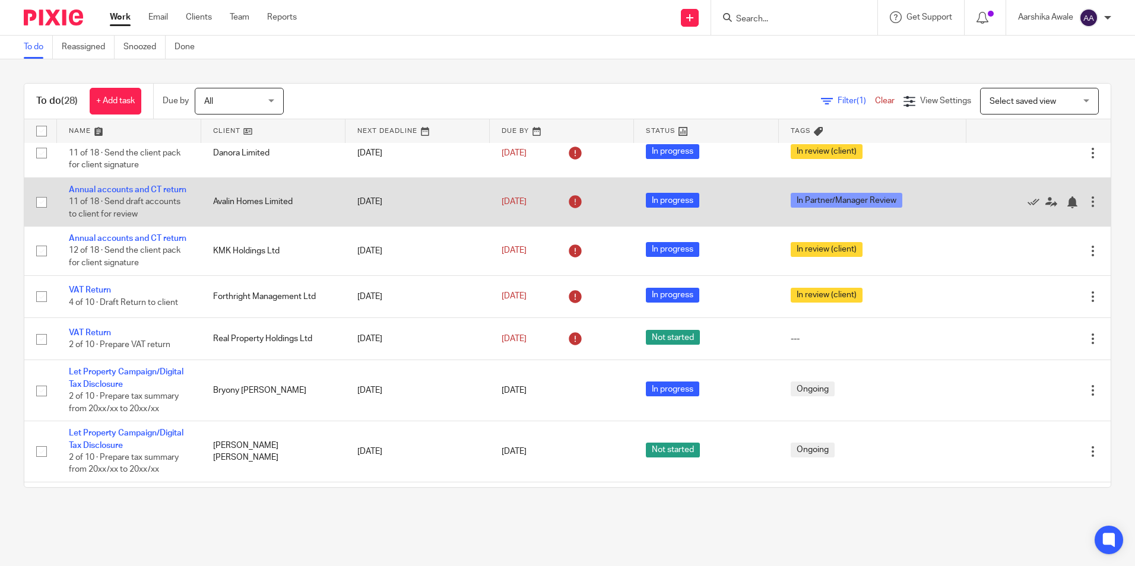
scroll to position [178, 0]
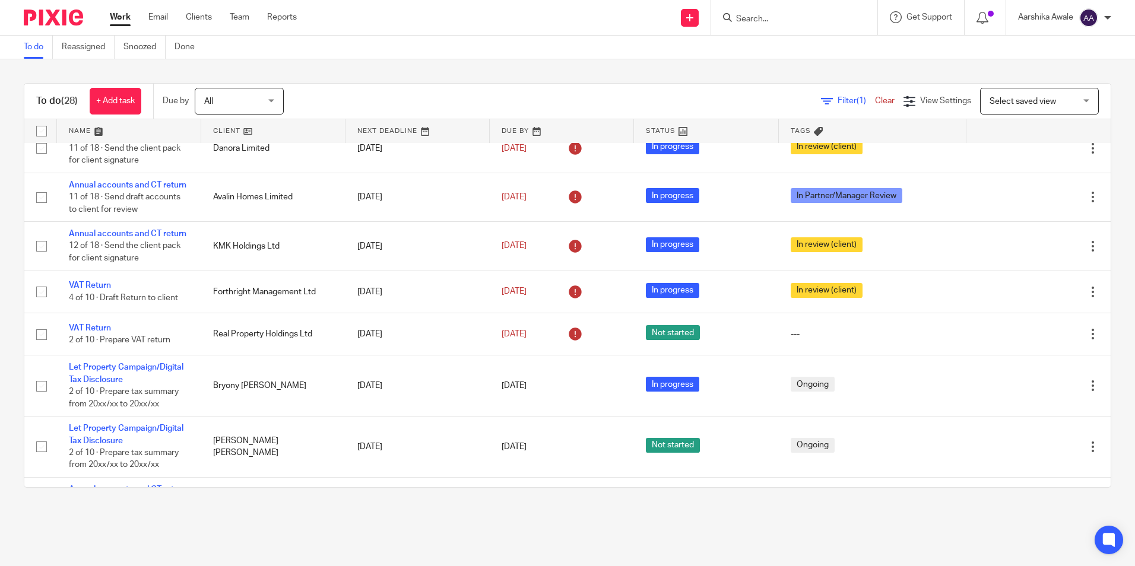
click at [409, 62] on div "To do (28) + Add task Due by All All [DATE] [DATE] This week Next week This mon…" at bounding box center [567, 285] width 1135 height 452
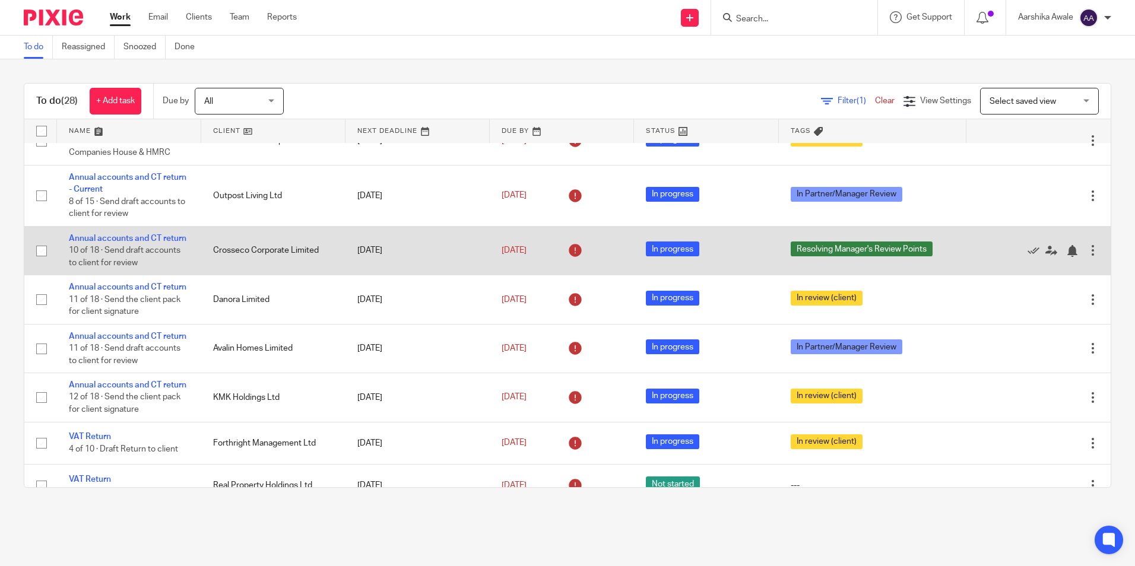
scroll to position [0, 0]
